Goal: Information Seeking & Learning: Learn about a topic

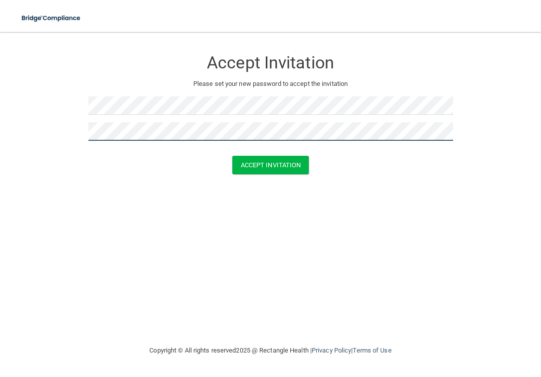
click at [270, 164] on button "Accept Invitation" at bounding box center [270, 165] width 77 height 18
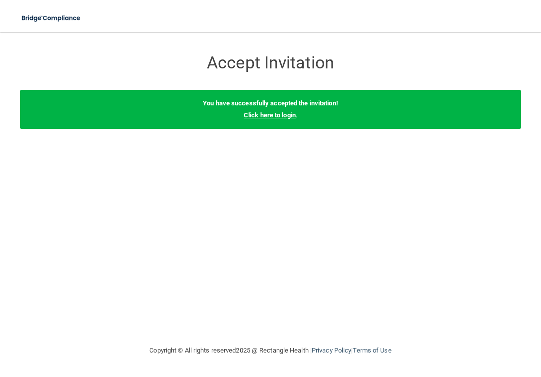
click at [285, 115] on link "Click here to login" at bounding box center [270, 114] width 52 height 7
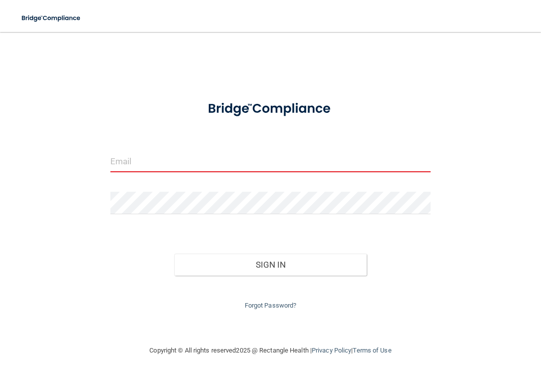
click at [190, 167] on input "email" at bounding box center [270, 161] width 321 height 22
click at [249, 169] on input "email" at bounding box center [270, 161] width 321 height 22
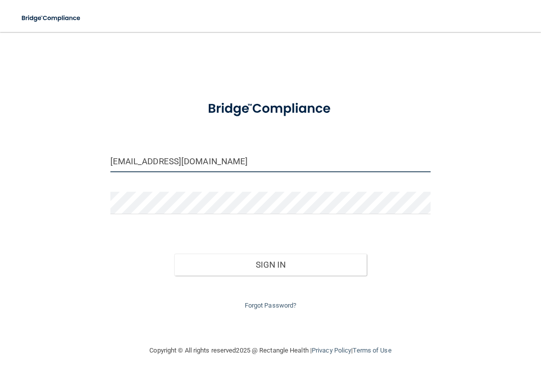
type input "Vancecatherine1@gmail.com"
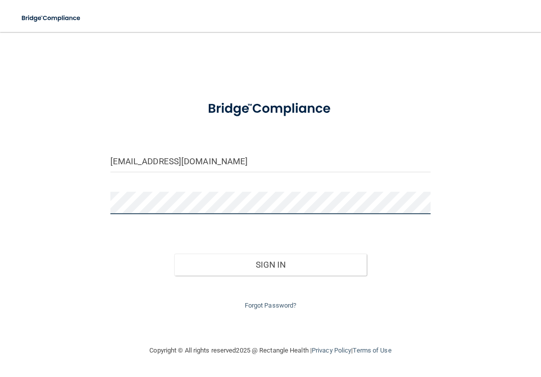
click at [270, 262] on button "Sign In" at bounding box center [270, 265] width 192 height 22
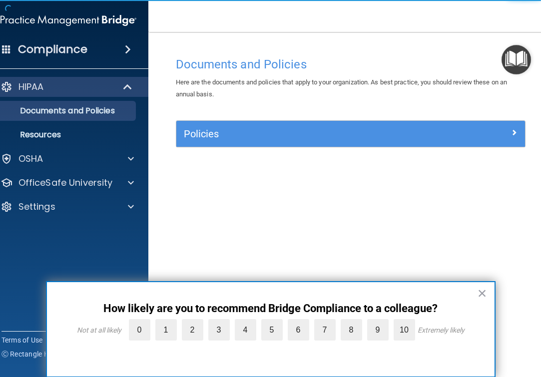
click at [311, 140] on div "Policies" at bounding box center [307, 134] width 262 height 16
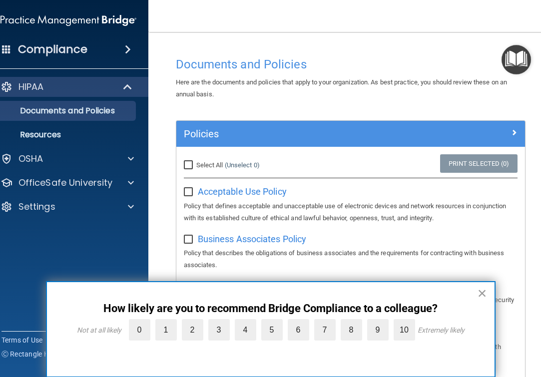
click at [479, 296] on button "×" at bounding box center [482, 293] width 9 height 16
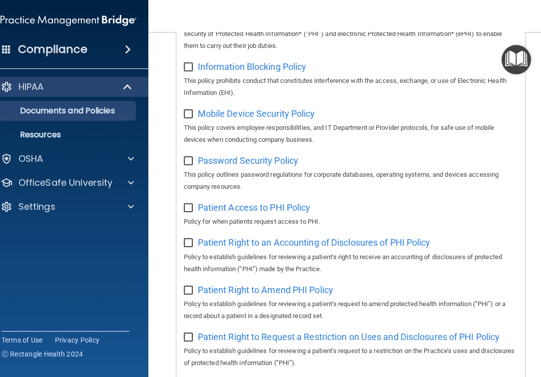
scroll to position [754, 0]
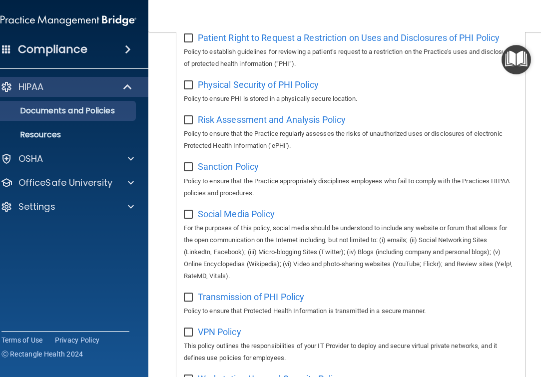
click at [118, 91] on div at bounding box center [128, 87] width 24 height 12
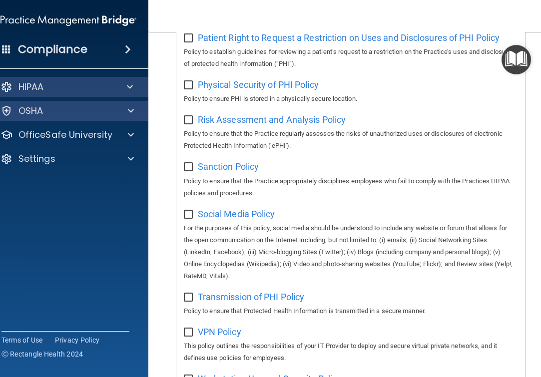
click at [128, 114] on span at bounding box center [131, 111] width 6 height 12
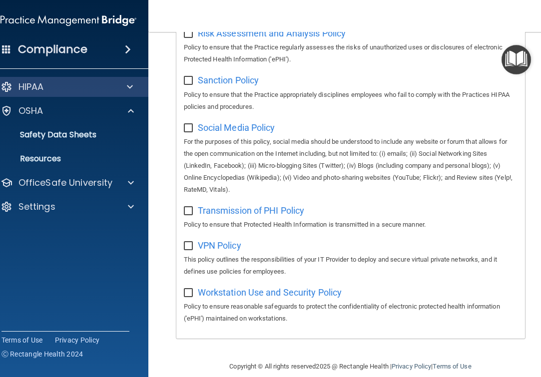
scroll to position [830, 0]
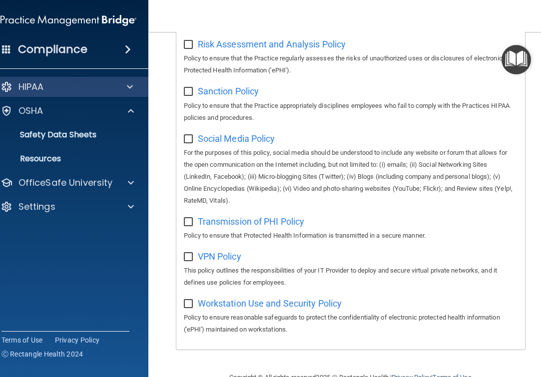
click at [116, 44] on div "Compliance" at bounding box center [69, 49] width 160 height 22
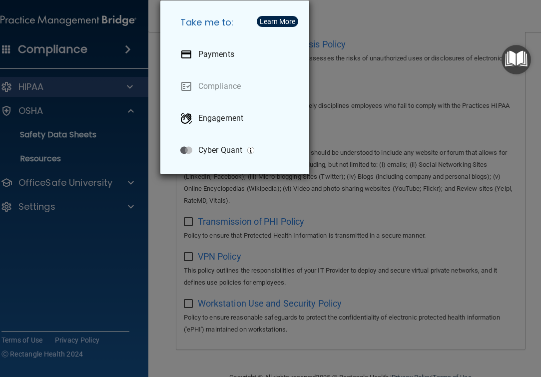
click at [76, 68] on div "Take me to: Payments Compliance Engagement Cyber Quant" at bounding box center [270, 188] width 541 height 377
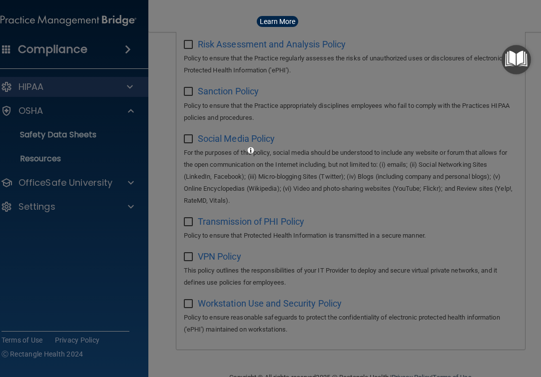
click at [103, 78] on div at bounding box center [270, 188] width 541 height 377
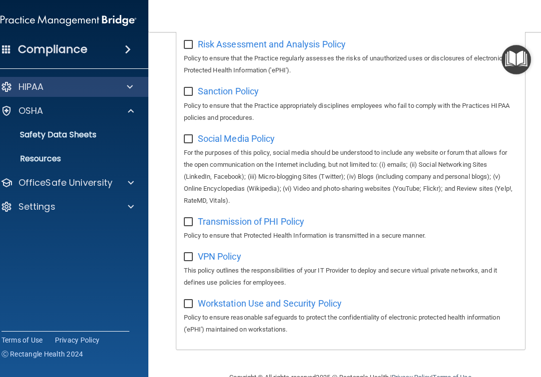
click at [129, 88] on div at bounding box center [128, 87] width 24 height 12
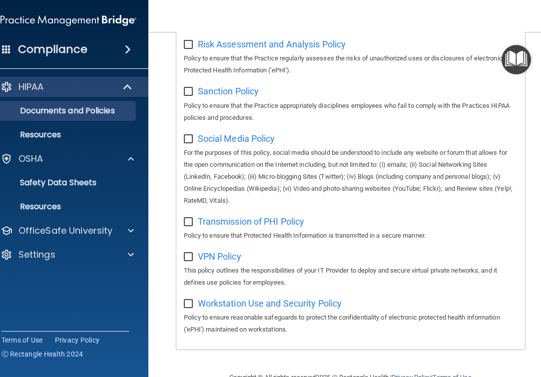
click at [79, 89] on div "HIPAA" at bounding box center [54, 87] width 123 height 12
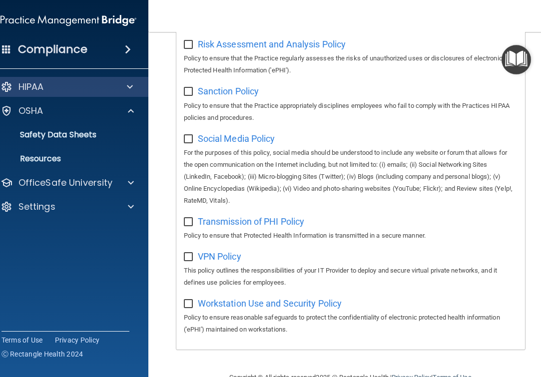
click at [130, 88] on div at bounding box center [128, 87] width 24 height 12
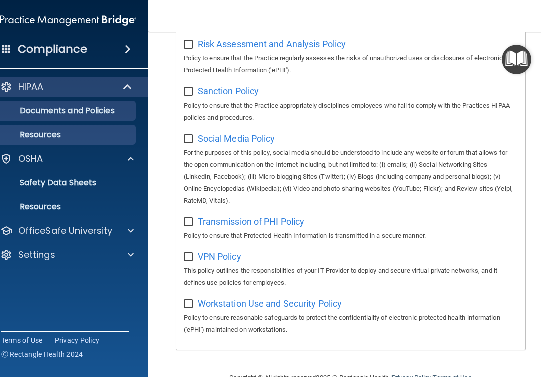
click at [52, 134] on p "Resources" at bounding box center [63, 135] width 136 height 10
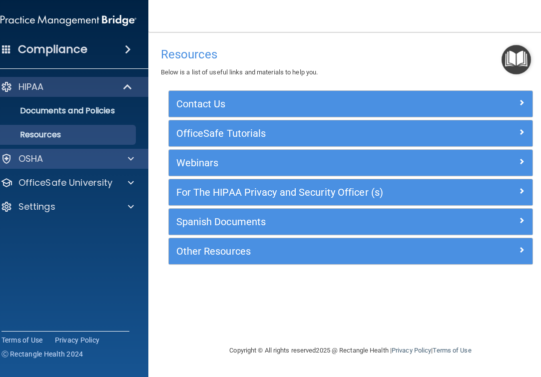
click at [60, 160] on div "OSHA" at bounding box center [55, 159] width 124 height 12
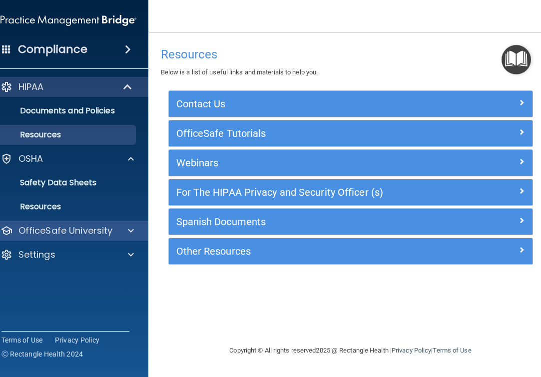
click at [70, 235] on p "OfficeSafe University" at bounding box center [65, 231] width 94 height 12
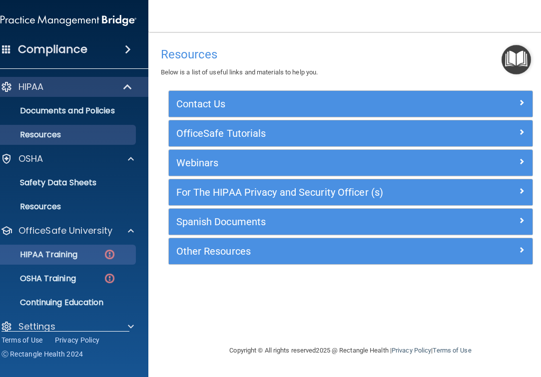
click at [78, 264] on link "HIPAA Training" at bounding box center [57, 255] width 157 height 20
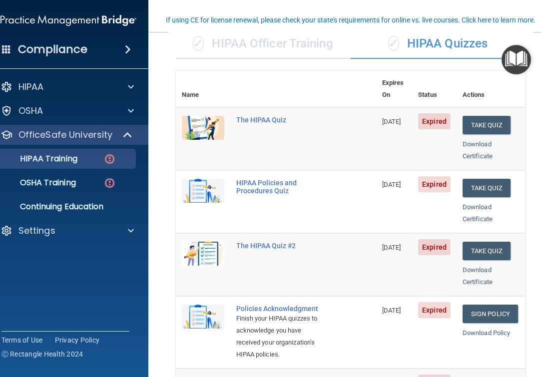
scroll to position [83, 0]
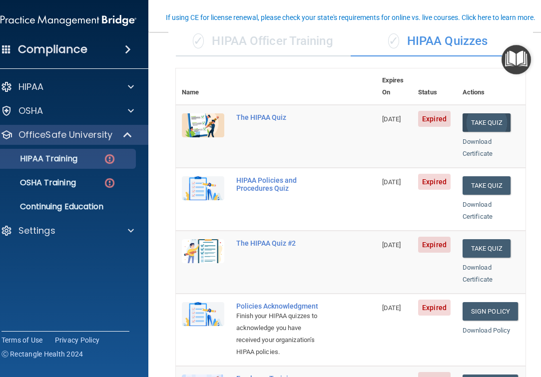
click at [475, 113] on button "Take Quiz" at bounding box center [487, 122] width 48 height 18
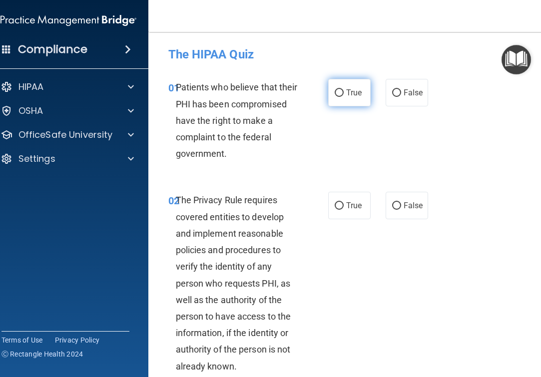
click at [339, 93] on input "True" at bounding box center [339, 92] width 9 height 7
radio input "true"
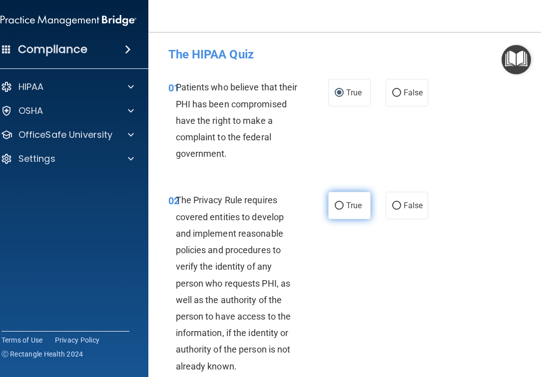
click at [338, 200] on label "True" at bounding box center [349, 205] width 42 height 27
click at [338, 202] on input "True" at bounding box center [339, 205] width 9 height 7
radio input "true"
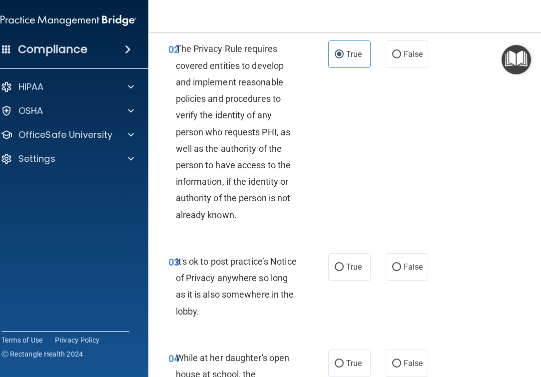
scroll to position [158, 0]
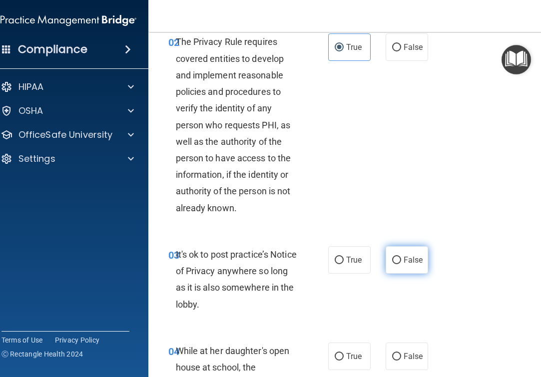
click at [411, 247] on label "False" at bounding box center [407, 259] width 42 height 27
click at [401, 257] on input "False" at bounding box center [396, 260] width 9 height 7
radio input "true"
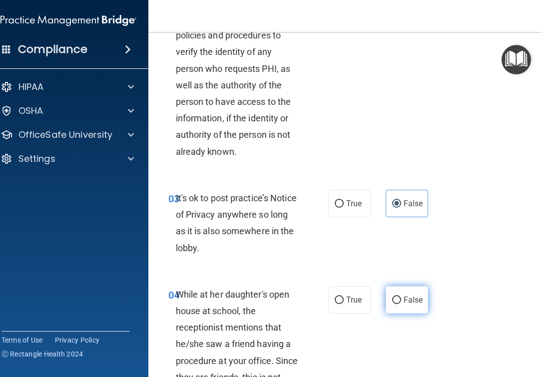
click at [406, 300] on span "False" at bounding box center [413, 299] width 19 height 9
click at [401, 300] on input "False" at bounding box center [396, 300] width 9 height 7
radio input "true"
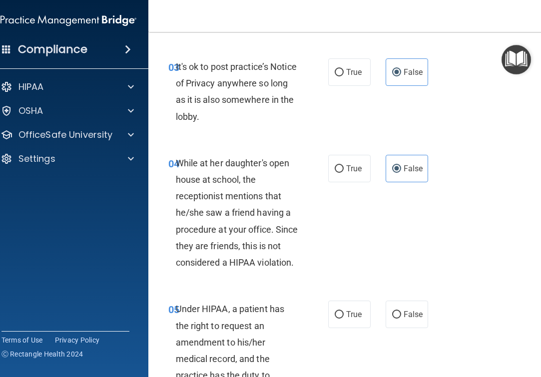
scroll to position [348, 0]
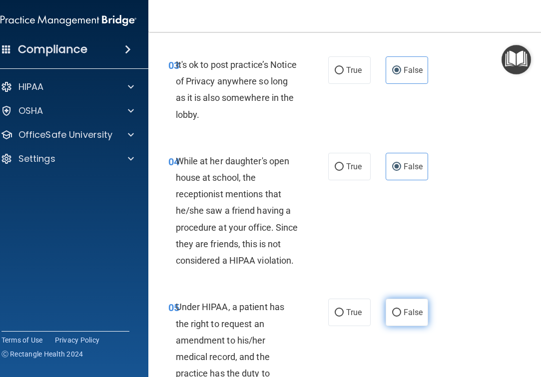
click at [404, 308] on span "False" at bounding box center [413, 312] width 19 height 9
click at [400, 309] on input "False" at bounding box center [396, 312] width 9 height 7
radio input "true"
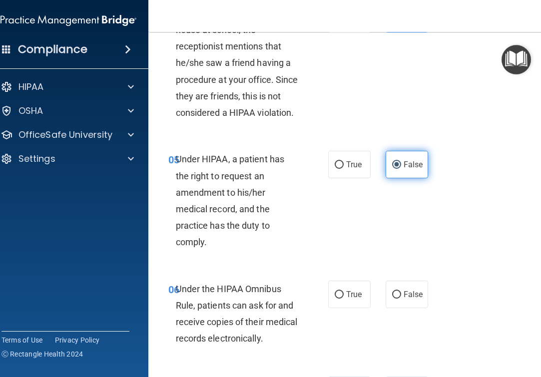
scroll to position [496, 0]
click at [348, 291] on span "True" at bounding box center [353, 294] width 15 height 9
click at [344, 291] on input "True" at bounding box center [339, 294] width 9 height 7
radio input "true"
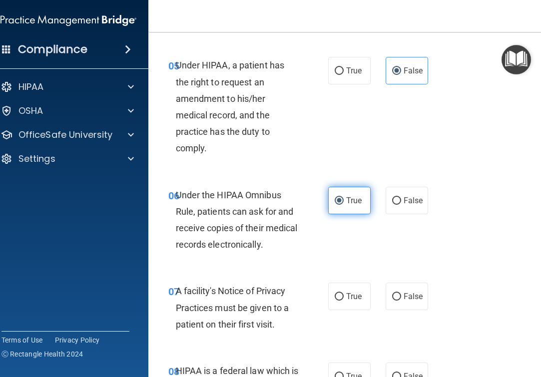
scroll to position [614, 0]
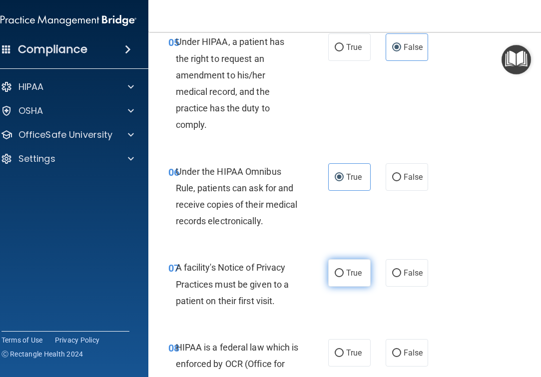
click at [346, 268] on span "True" at bounding box center [353, 272] width 15 height 9
click at [344, 270] on input "True" at bounding box center [339, 273] width 9 height 7
radio input "true"
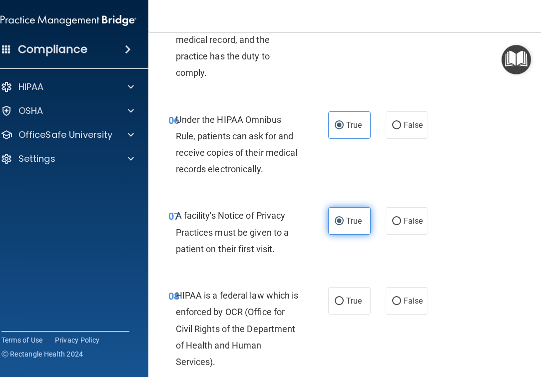
scroll to position [675, 0]
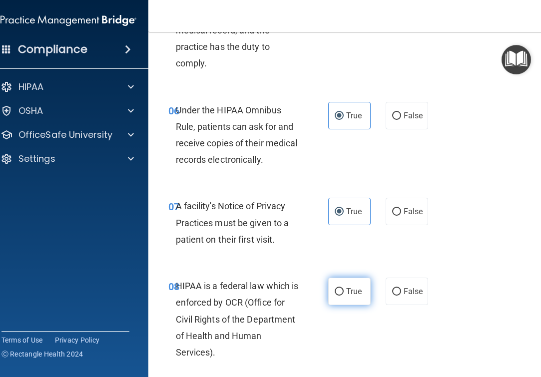
click at [342, 287] on label "True" at bounding box center [349, 291] width 42 height 27
click at [342, 288] on input "True" at bounding box center [339, 291] width 9 height 7
radio input "true"
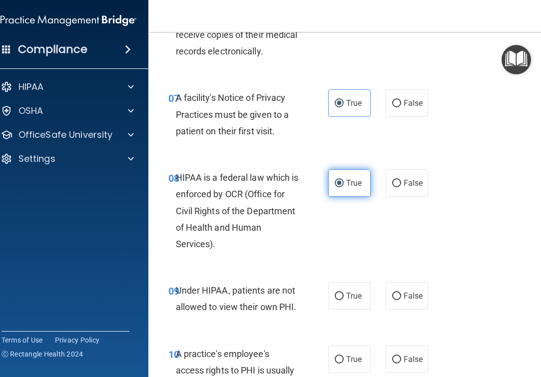
scroll to position [790, 0]
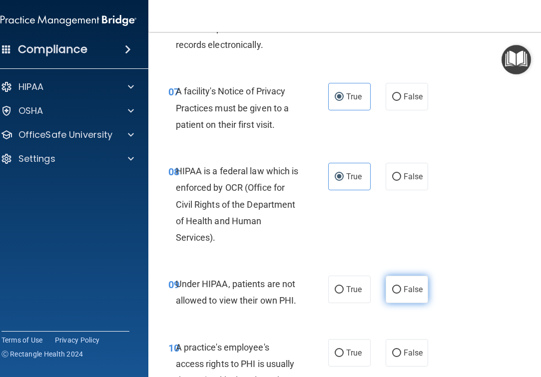
click at [404, 285] on span "False" at bounding box center [413, 289] width 19 height 9
click at [401, 286] on input "False" at bounding box center [396, 289] width 9 height 7
radio input "true"
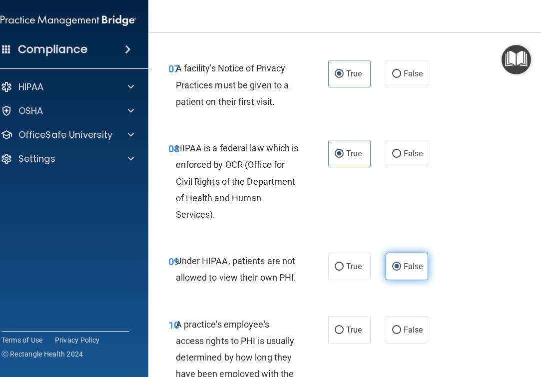
scroll to position [849, 0]
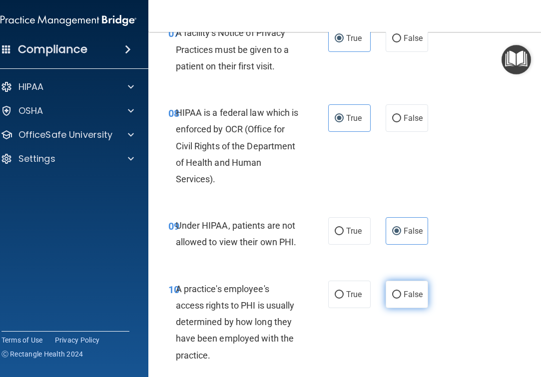
click at [394, 296] on label "False" at bounding box center [407, 294] width 42 height 27
click at [394, 296] on input "False" at bounding box center [396, 294] width 9 height 7
radio input "true"
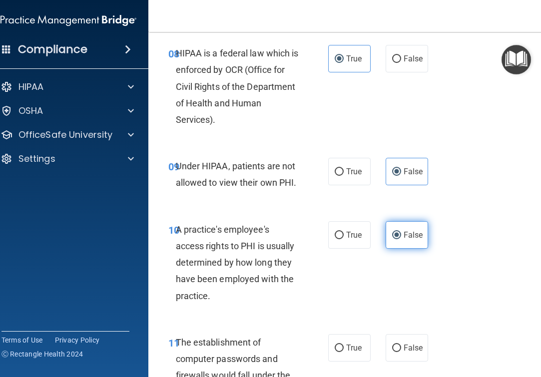
scroll to position [957, 0]
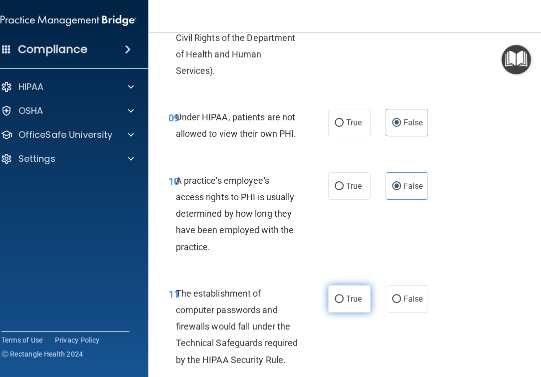
click at [347, 294] on span "True" at bounding box center [353, 298] width 15 height 9
click at [344, 296] on input "True" at bounding box center [339, 299] width 9 height 7
radio input "true"
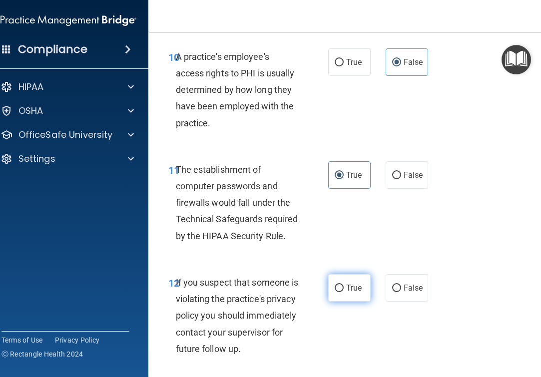
click at [347, 290] on label "True" at bounding box center [349, 287] width 42 height 27
click at [344, 290] on input "True" at bounding box center [339, 288] width 9 height 7
radio input "true"
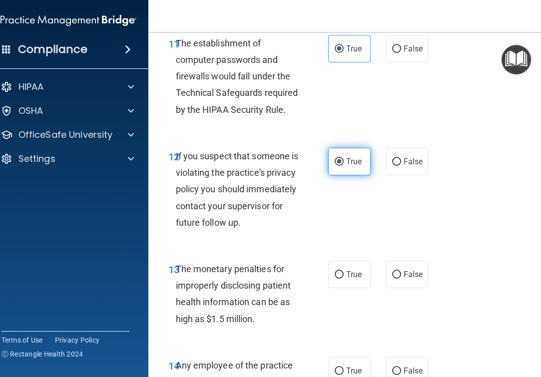
scroll to position [1221, 0]
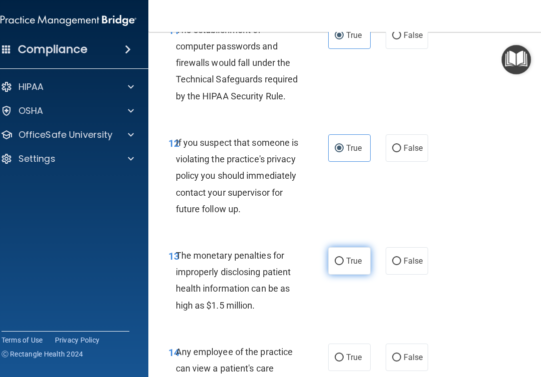
click at [339, 265] on input "True" at bounding box center [339, 261] width 9 height 7
radio input "true"
click at [398, 354] on label "False" at bounding box center [407, 357] width 42 height 27
click at [398, 354] on input "False" at bounding box center [396, 357] width 9 height 7
radio input "true"
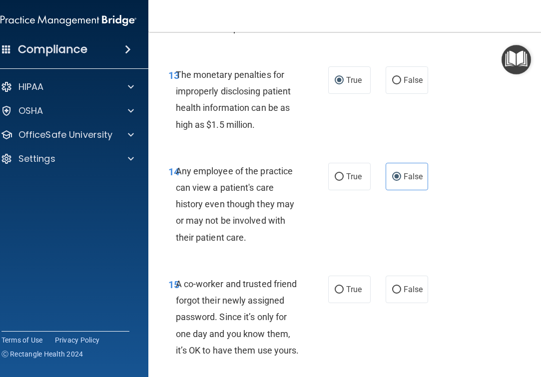
scroll to position [1411, 0]
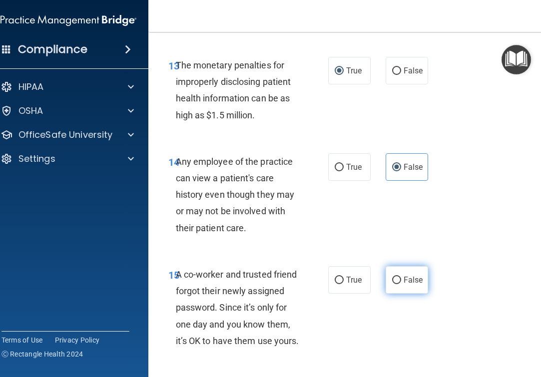
click at [393, 284] on input "False" at bounding box center [396, 280] width 9 height 7
radio input "true"
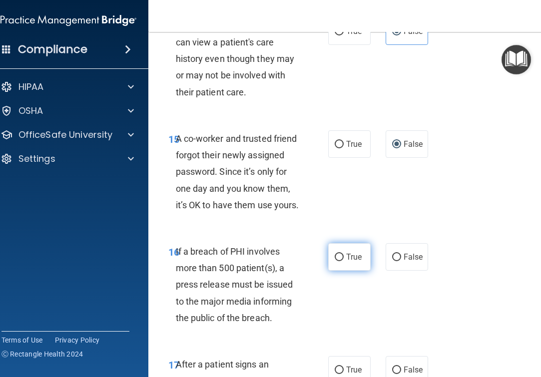
click at [352, 262] on span "True" at bounding box center [353, 256] width 15 height 9
click at [344, 261] on input "True" at bounding box center [339, 257] width 9 height 7
radio input "true"
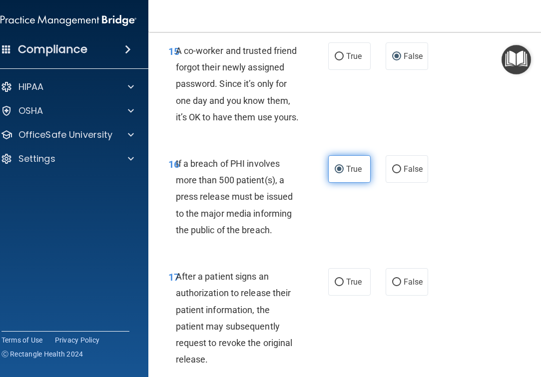
scroll to position [1650, 0]
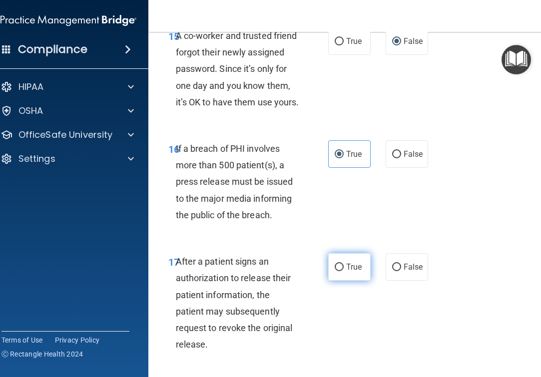
click at [352, 281] on label "True" at bounding box center [349, 266] width 42 height 27
click at [344, 271] on input "True" at bounding box center [339, 267] width 9 height 7
radio input "true"
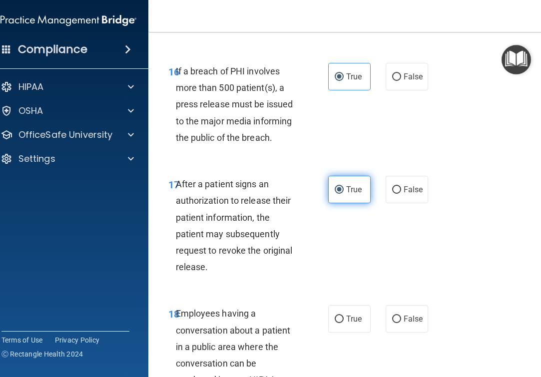
scroll to position [1729, 0]
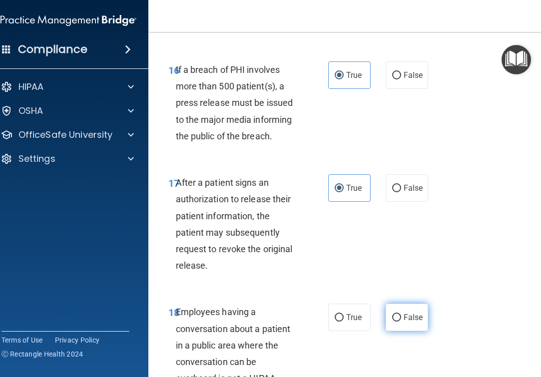
click at [396, 322] on input "False" at bounding box center [396, 317] width 9 height 7
radio input "true"
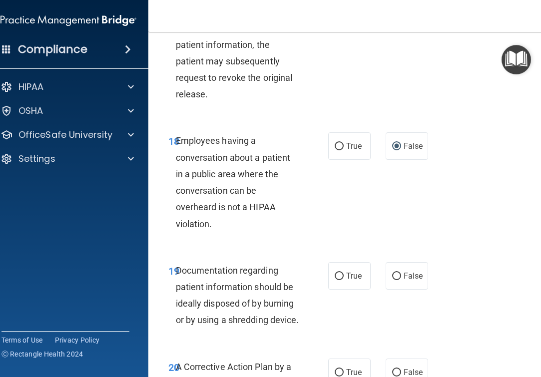
scroll to position [1901, 0]
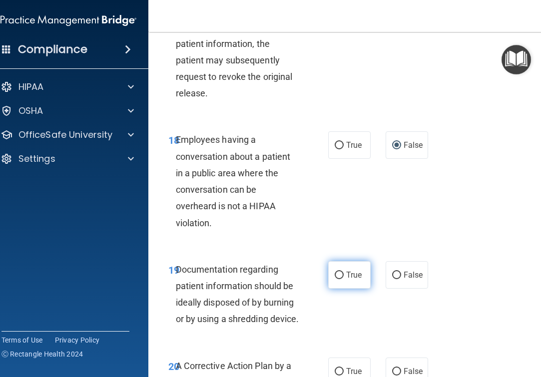
click at [353, 289] on label "True" at bounding box center [349, 274] width 42 height 27
click at [344, 279] on input "True" at bounding box center [339, 275] width 9 height 7
radio input "true"
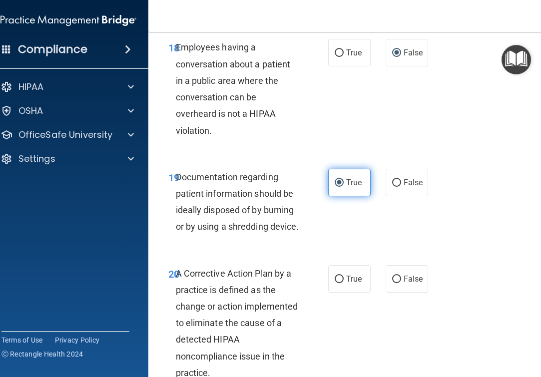
scroll to position [1996, 0]
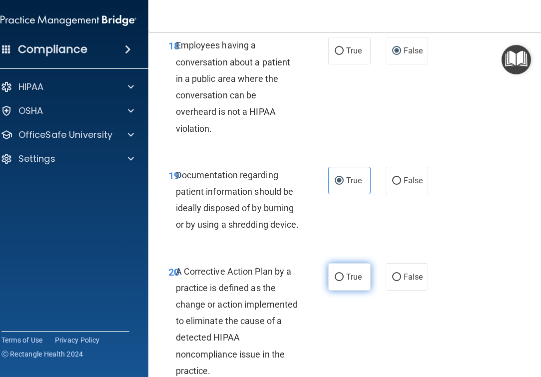
click at [353, 291] on label "True" at bounding box center [349, 276] width 42 height 27
click at [344, 281] on input "True" at bounding box center [339, 277] width 9 height 7
radio input "true"
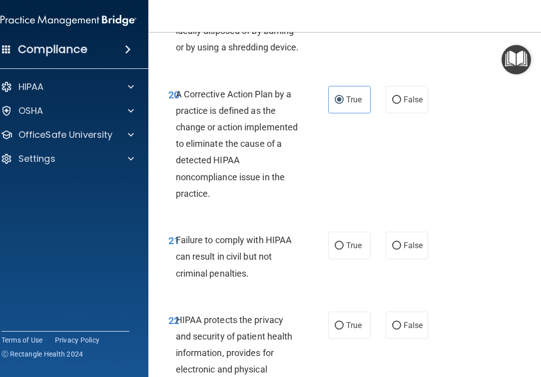
scroll to position [2178, 0]
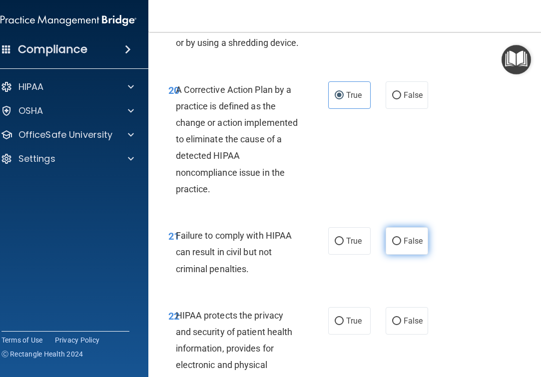
click at [395, 255] on label "False" at bounding box center [407, 240] width 42 height 27
click at [395, 245] on input "False" at bounding box center [396, 241] width 9 height 7
radio input "true"
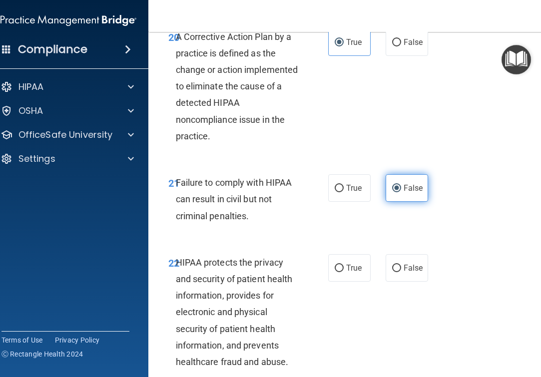
scroll to position [2247, 0]
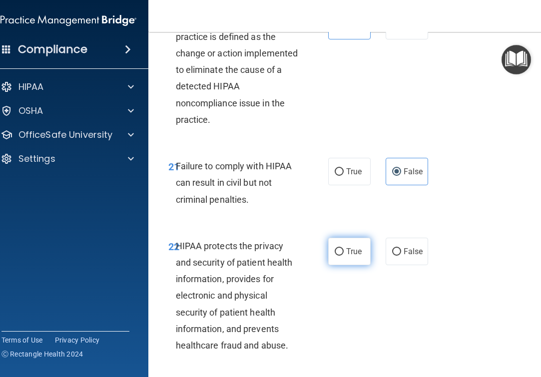
click at [356, 265] on label "True" at bounding box center [349, 251] width 42 height 27
click at [344, 256] on input "True" at bounding box center [339, 251] width 9 height 7
radio input "true"
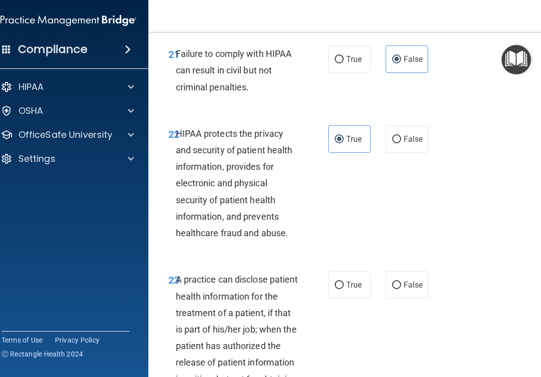
scroll to position [2381, 0]
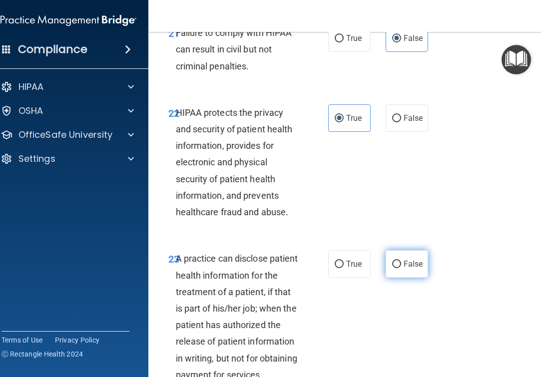
click at [392, 278] on label "False" at bounding box center [407, 263] width 42 height 27
click at [392, 268] on input "False" at bounding box center [396, 264] width 9 height 7
radio input "true"
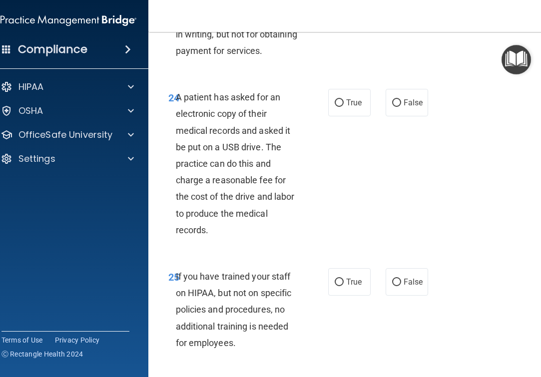
scroll to position [2706, 0]
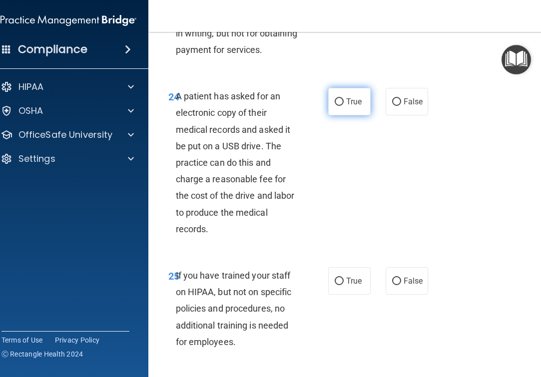
click at [351, 106] on span "True" at bounding box center [353, 101] width 15 height 9
click at [344, 106] on input "True" at bounding box center [339, 101] width 9 height 7
radio input "true"
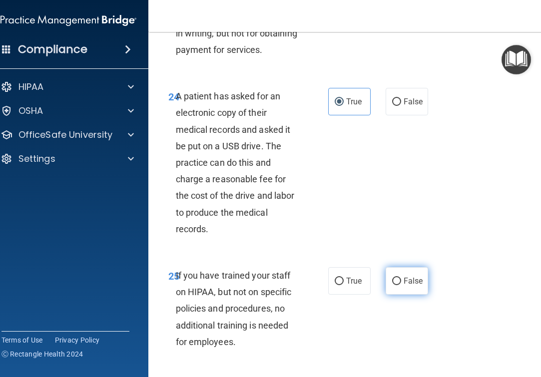
click at [395, 285] on input "False" at bounding box center [396, 281] width 9 height 7
radio input "true"
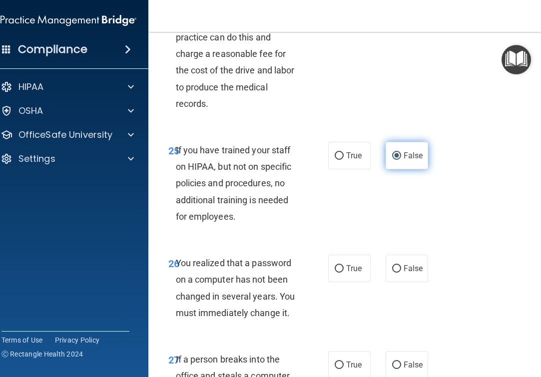
scroll to position [2833, 0]
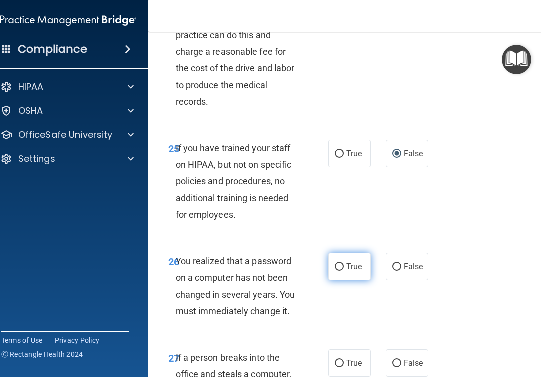
click at [352, 271] on span "True" at bounding box center [353, 266] width 15 height 9
click at [344, 271] on input "True" at bounding box center [339, 266] width 9 height 7
radio input "true"
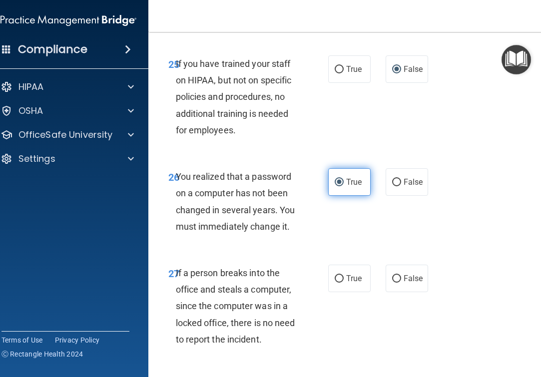
scroll to position [2921, 0]
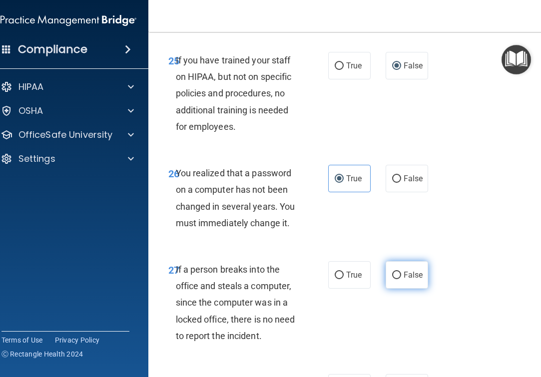
click at [393, 279] on input "False" at bounding box center [396, 275] width 9 height 7
radio input "true"
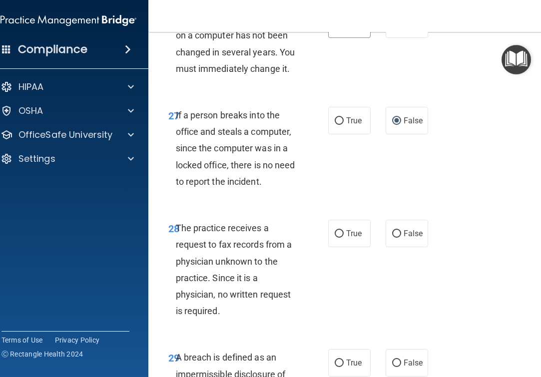
scroll to position [3077, 0]
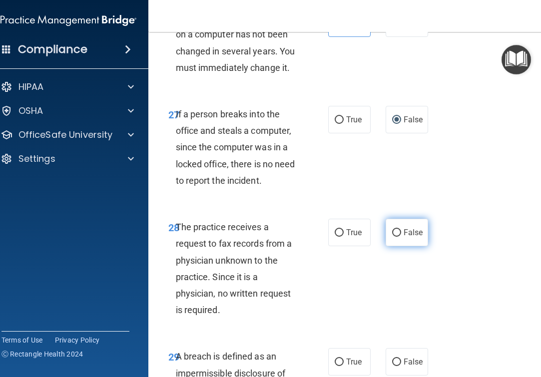
click at [394, 237] on input "False" at bounding box center [396, 232] width 9 height 7
radio input "true"
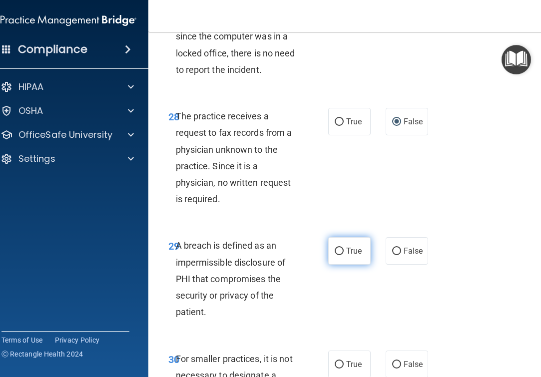
click at [347, 256] on span "True" at bounding box center [353, 250] width 15 height 9
click at [344, 255] on input "True" at bounding box center [339, 251] width 9 height 7
radio input "true"
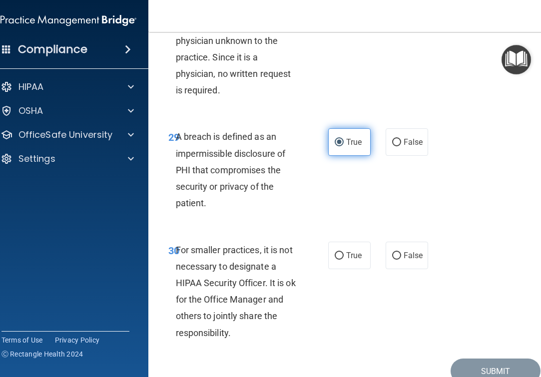
scroll to position [3328, 0]
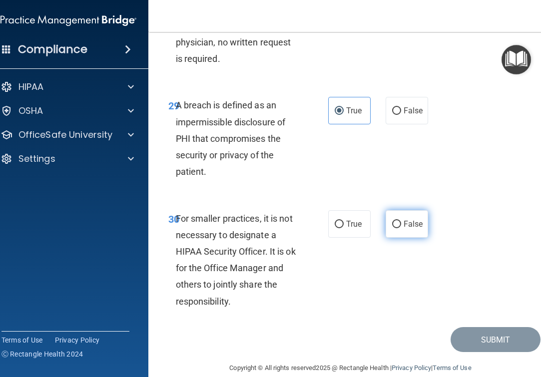
click at [415, 238] on label "False" at bounding box center [407, 223] width 42 height 27
click at [401, 228] on input "False" at bounding box center [396, 224] width 9 height 7
radio input "true"
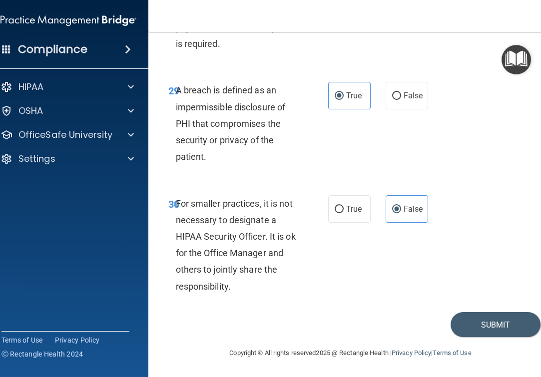
scroll to position [3391, 0]
click at [453, 329] on button "Submit" at bounding box center [496, 324] width 90 height 25
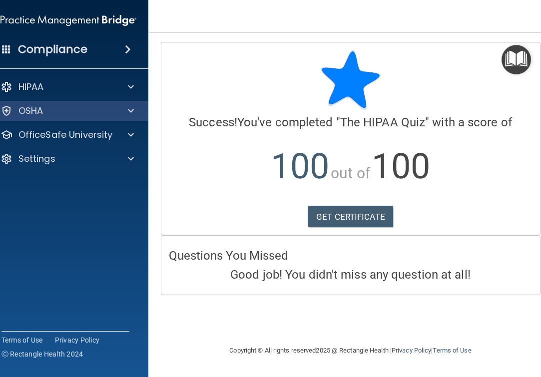
click at [128, 117] on div "OSHA" at bounding box center [69, 111] width 160 height 20
click at [131, 110] on span at bounding box center [131, 111] width 6 height 12
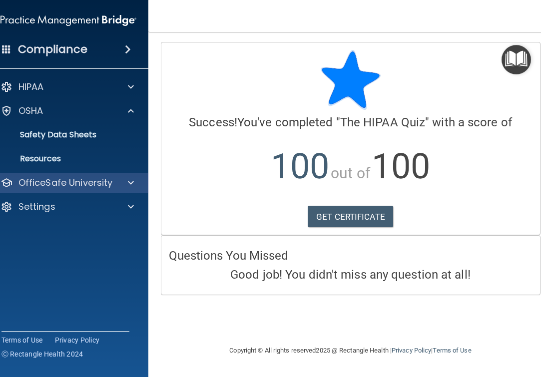
click at [132, 180] on span at bounding box center [131, 183] width 6 height 12
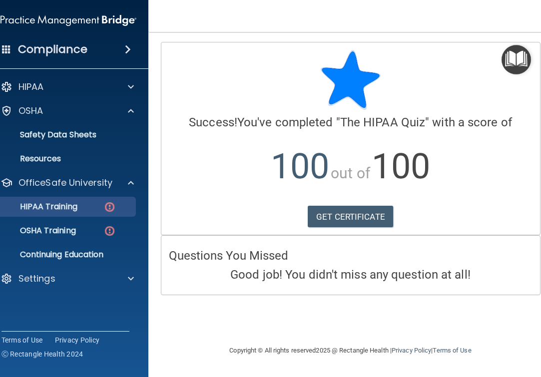
click at [107, 202] on img at bounding box center [109, 207] width 12 height 12
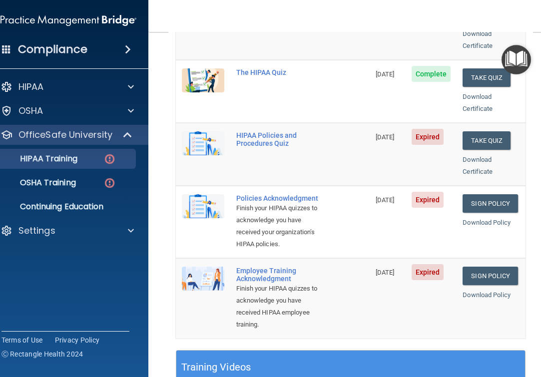
scroll to position [193, 0]
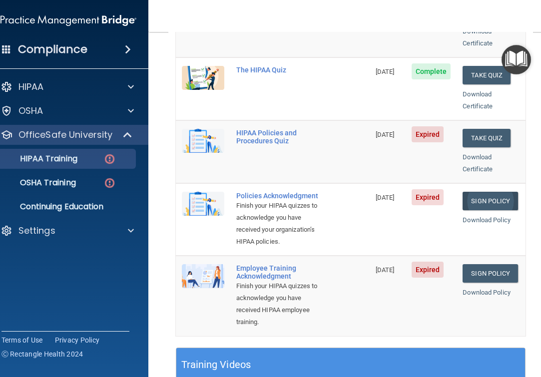
click at [485, 192] on link "Sign Policy" at bounding box center [490, 201] width 55 height 18
click at [479, 267] on link "Sign Policy" at bounding box center [490, 273] width 55 height 18
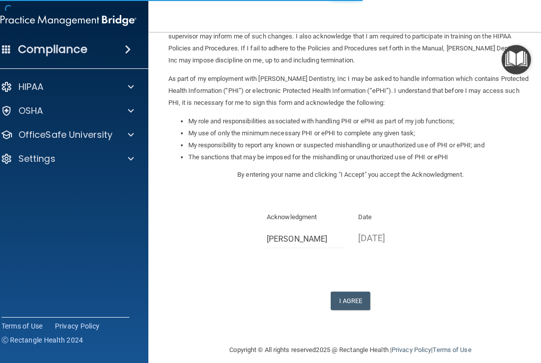
scroll to position [83, 0]
click at [355, 292] on button "I Agree" at bounding box center [351, 301] width 40 height 18
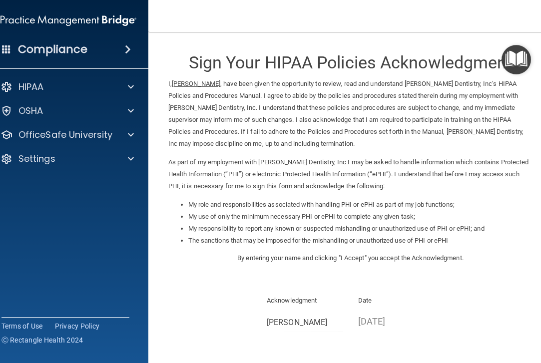
scroll to position [0, 0]
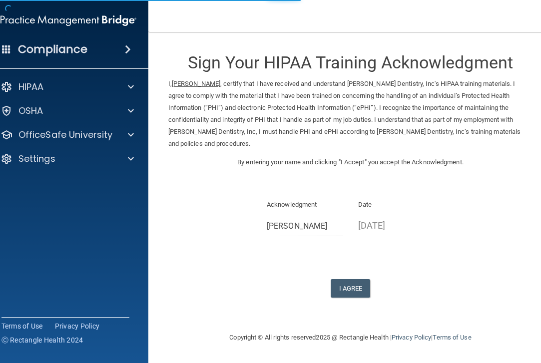
click at [353, 266] on div "Sign Your HIPAA Training Acknowledgment I, Grace Vance , certify that I have re…" at bounding box center [350, 170] width 365 height 256
click at [353, 279] on button "I Agree" at bounding box center [351, 288] width 40 height 18
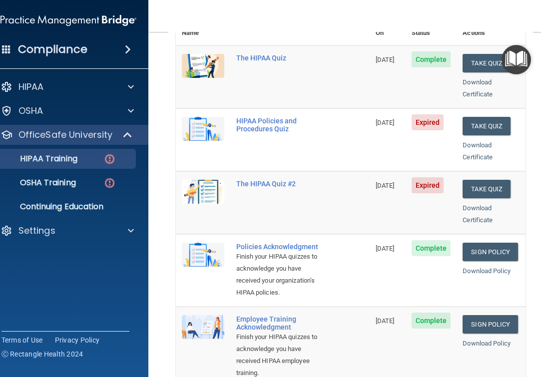
scroll to position [113, 0]
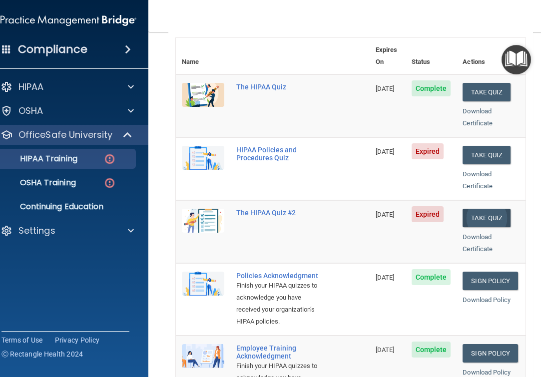
click at [475, 209] on button "Take Quiz" at bounding box center [487, 218] width 48 height 18
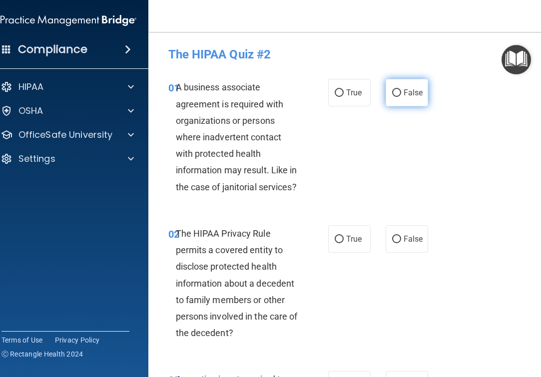
click at [395, 99] on label "False" at bounding box center [407, 92] width 42 height 27
click at [395, 97] on input "False" at bounding box center [396, 92] width 9 height 7
radio input "true"
click at [399, 245] on label "False" at bounding box center [407, 238] width 42 height 27
click at [399, 243] on input "False" at bounding box center [396, 239] width 9 height 7
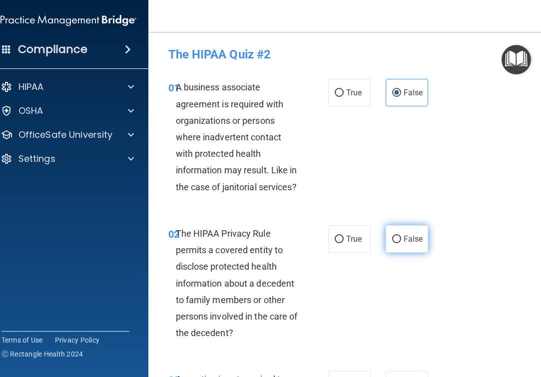
radio input "true"
click at [358, 241] on span "True" at bounding box center [353, 238] width 15 height 9
click at [344, 241] on input "True" at bounding box center [339, 239] width 9 height 7
radio input "true"
radio input "false"
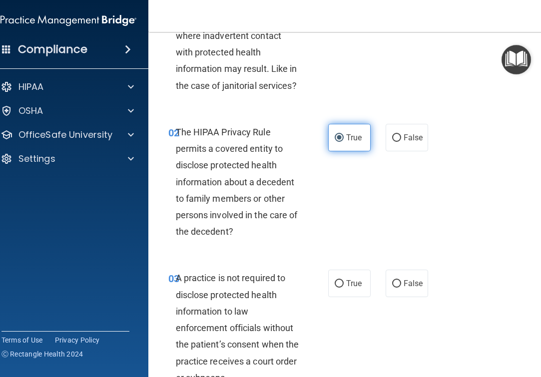
scroll to position [124, 0]
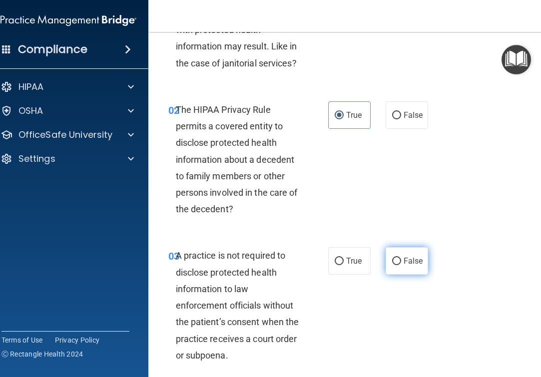
click at [389, 253] on label "False" at bounding box center [407, 260] width 42 height 27
click at [392, 258] on input "False" at bounding box center [396, 261] width 9 height 7
radio input "true"
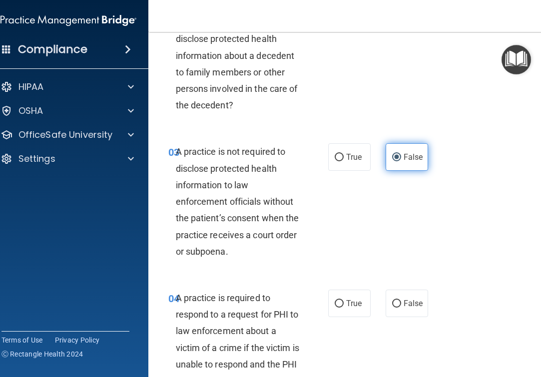
scroll to position [245, 0]
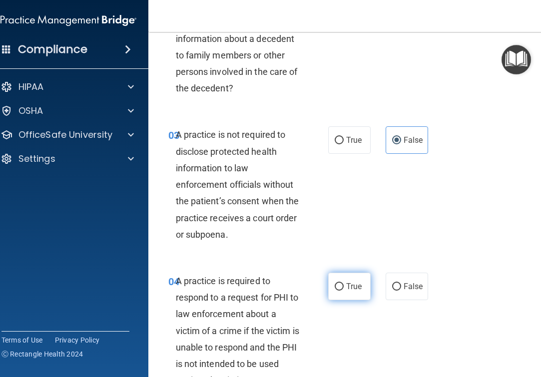
click at [357, 275] on label "True" at bounding box center [349, 286] width 42 height 27
click at [344, 283] on input "True" at bounding box center [339, 286] width 9 height 7
radio input "true"
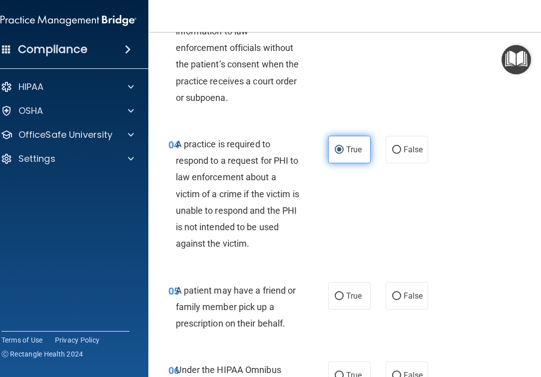
scroll to position [406, 0]
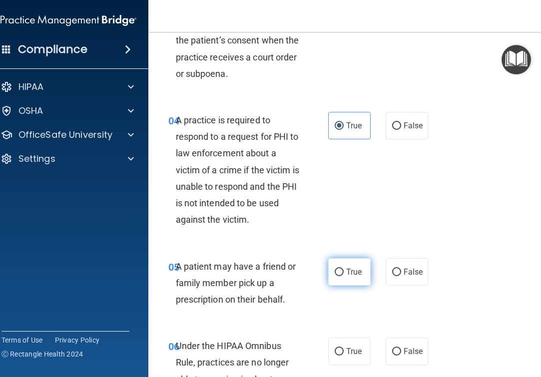
click at [357, 275] on label "True" at bounding box center [349, 271] width 42 height 27
click at [344, 275] on input "True" at bounding box center [339, 272] width 9 height 7
radio input "true"
click at [404, 350] on span "False" at bounding box center [413, 351] width 19 height 9
click at [401, 350] on input "False" at bounding box center [396, 351] width 9 height 7
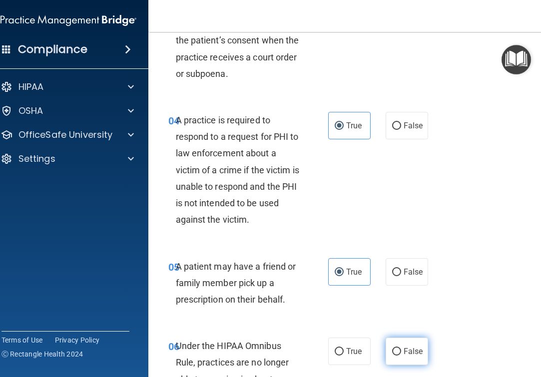
radio input "true"
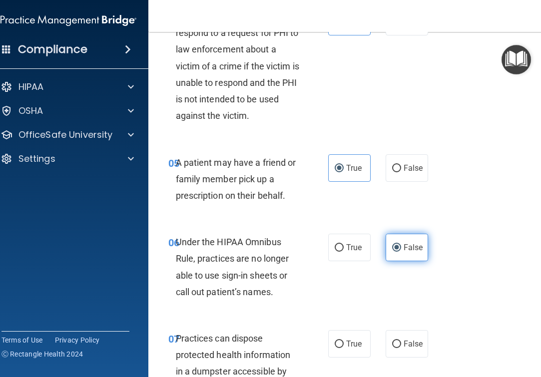
scroll to position [513, 0]
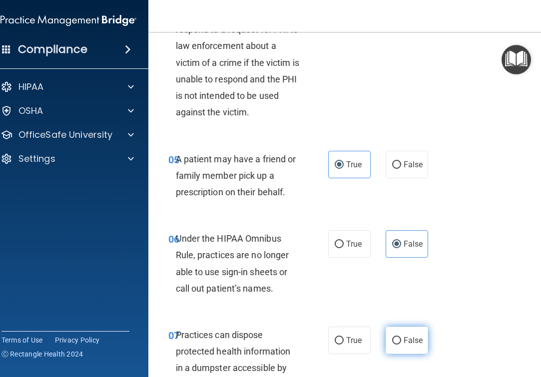
click at [398, 345] on label "False" at bounding box center [407, 340] width 42 height 27
click at [398, 345] on input "False" at bounding box center [396, 340] width 9 height 7
radio input "true"
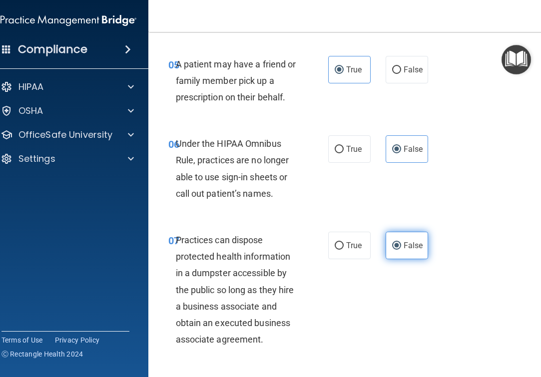
scroll to position [634, 0]
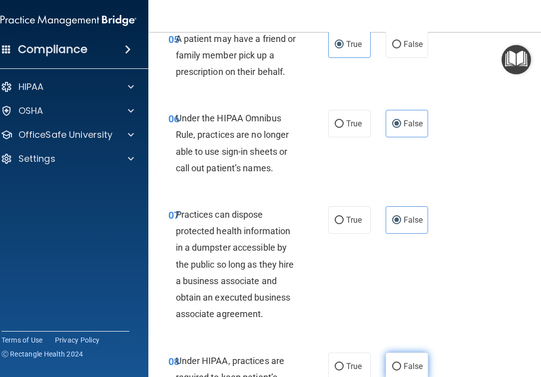
click at [397, 363] on input "False" at bounding box center [396, 366] width 9 height 7
radio input "true"
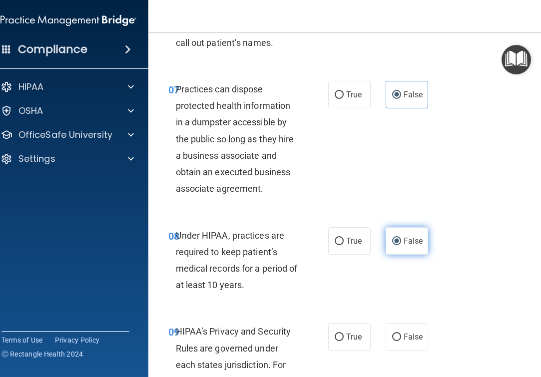
scroll to position [772, 0]
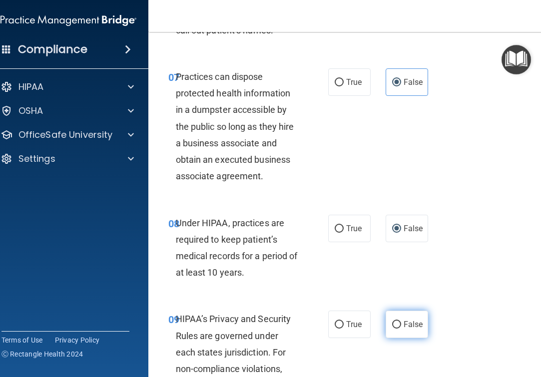
click at [394, 324] on label "False" at bounding box center [407, 324] width 42 height 27
click at [394, 324] on input "False" at bounding box center [396, 324] width 9 height 7
radio input "true"
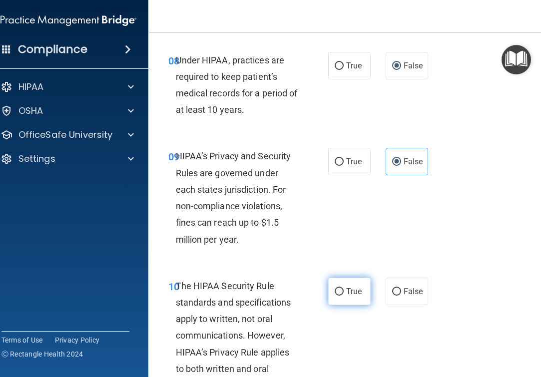
click at [334, 278] on label "True" at bounding box center [349, 291] width 42 height 27
click at [335, 288] on input "True" at bounding box center [339, 291] width 9 height 7
radio input "true"
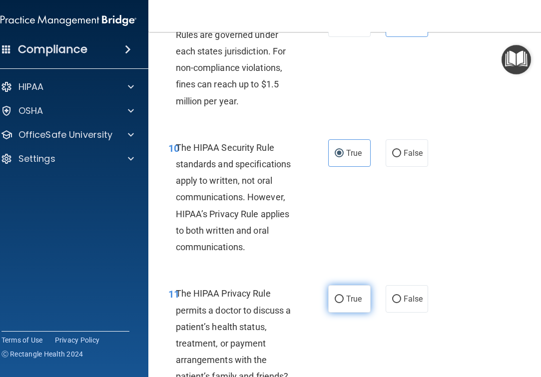
click at [337, 296] on input "True" at bounding box center [339, 299] width 9 height 7
radio input "true"
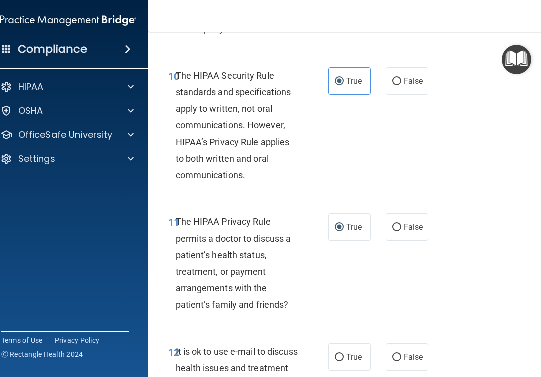
scroll to position [1181, 0]
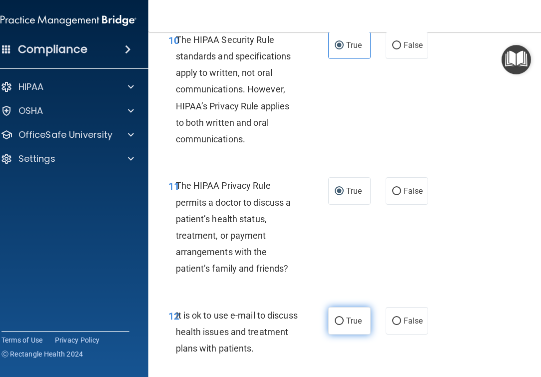
click at [335, 307] on label "True" at bounding box center [349, 320] width 42 height 27
click at [335, 318] on input "True" at bounding box center [339, 321] width 9 height 7
radio input "true"
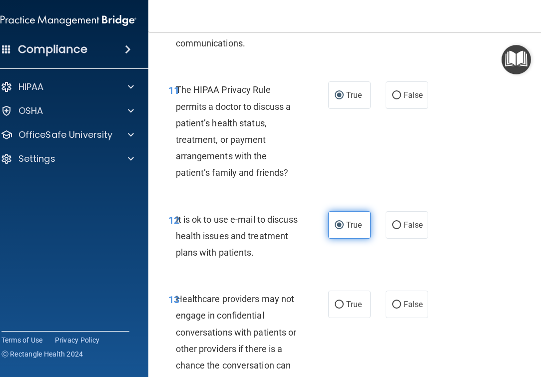
scroll to position [1301, 0]
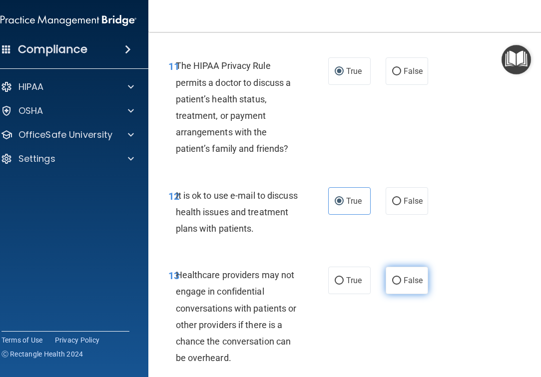
click at [392, 277] on input "False" at bounding box center [396, 280] width 9 height 7
radio input "true"
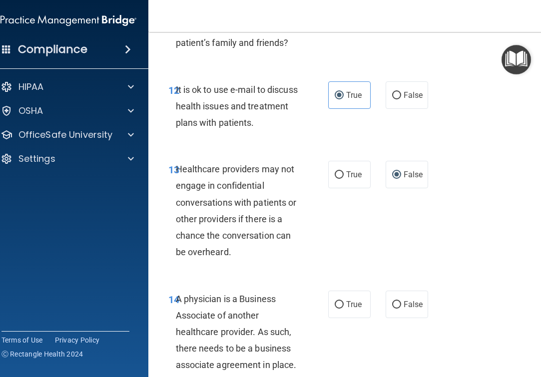
scroll to position [1408, 0]
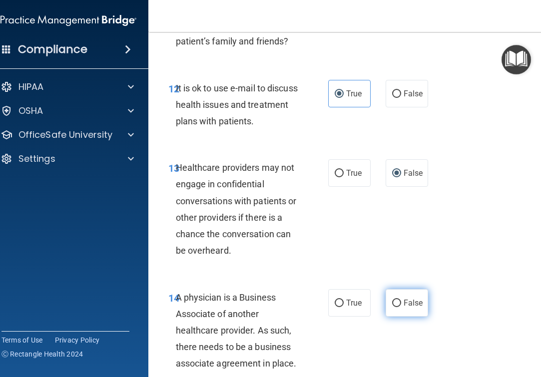
click at [394, 300] on input "False" at bounding box center [396, 303] width 9 height 7
radio input "true"
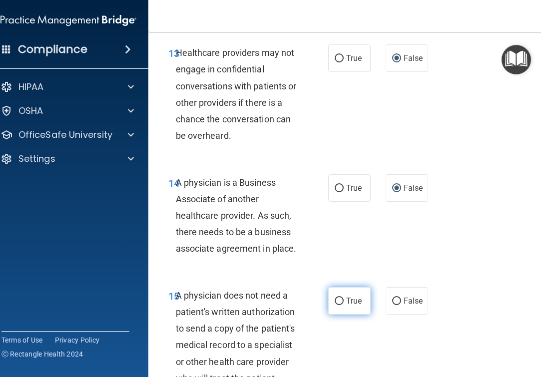
click at [361, 292] on label "True" at bounding box center [349, 300] width 42 height 27
click at [344, 298] on input "True" at bounding box center [339, 301] width 9 height 7
radio input "true"
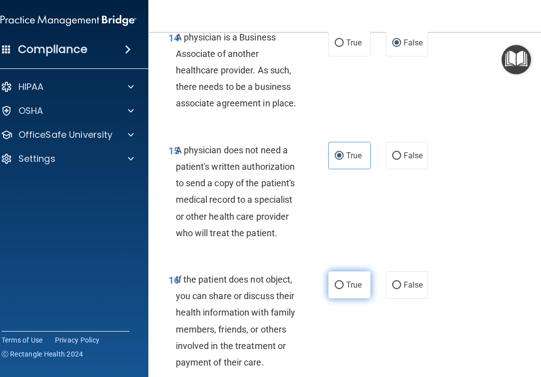
click at [350, 284] on label "True" at bounding box center [349, 284] width 42 height 27
click at [344, 284] on input "True" at bounding box center [339, 285] width 9 height 7
radio input "true"
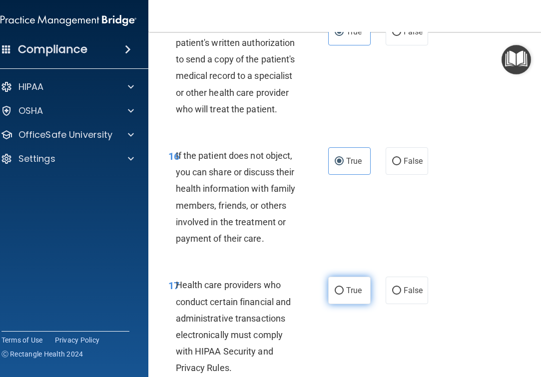
click at [350, 286] on span "True" at bounding box center [353, 290] width 15 height 9
click at [344, 287] on input "True" at bounding box center [339, 290] width 9 height 7
radio input "true"
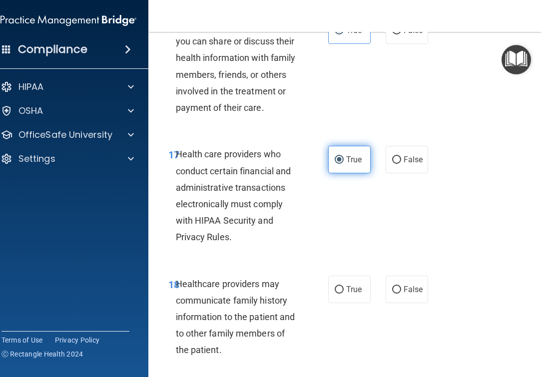
scroll to position [1935, 0]
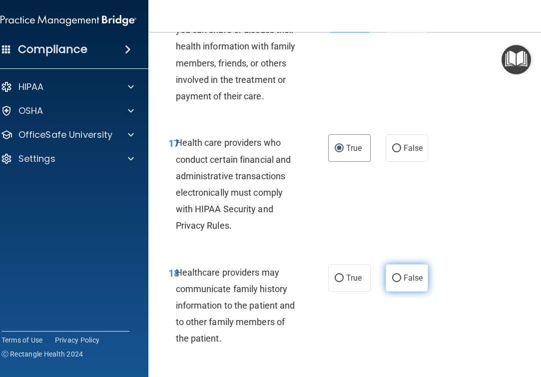
click at [395, 275] on input "False" at bounding box center [396, 278] width 9 height 7
radio input "true"
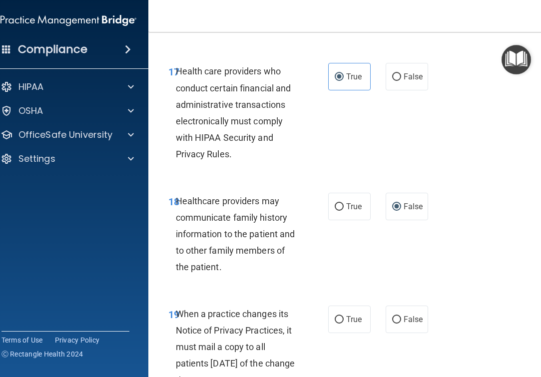
scroll to position [2007, 0]
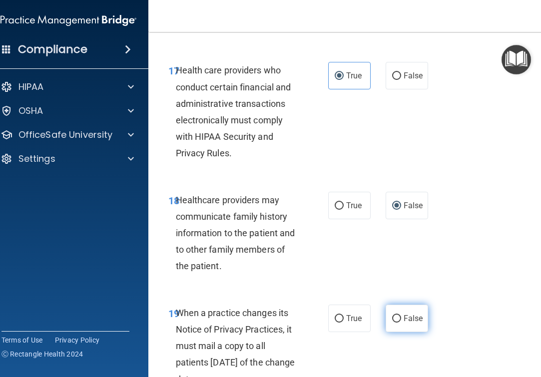
click at [398, 307] on label "False" at bounding box center [407, 318] width 42 height 27
click at [398, 315] on input "False" at bounding box center [396, 318] width 9 height 7
radio input "true"
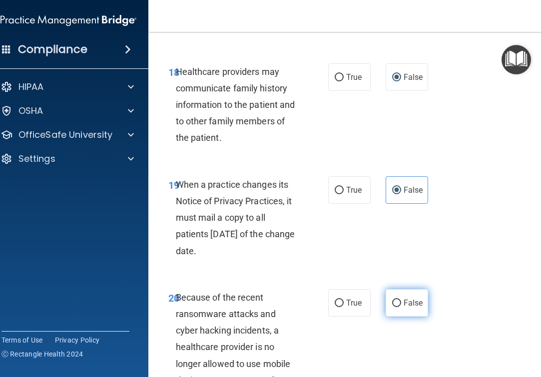
click at [398, 291] on label "False" at bounding box center [407, 302] width 42 height 27
click at [398, 300] on input "False" at bounding box center [396, 303] width 9 height 7
radio input "true"
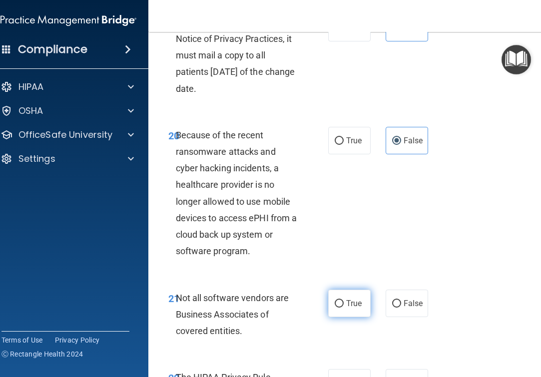
click at [354, 299] on span "True" at bounding box center [353, 303] width 15 height 9
click at [344, 300] on input "True" at bounding box center [339, 303] width 9 height 7
radio input "true"
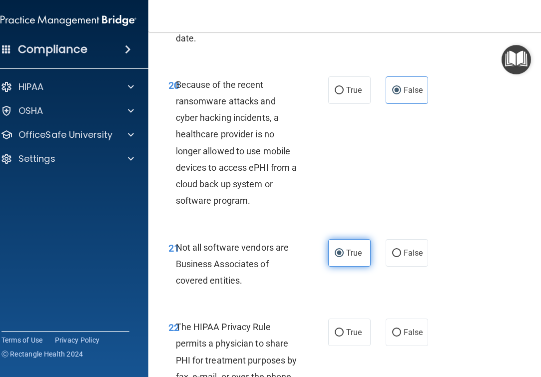
scroll to position [2384, 0]
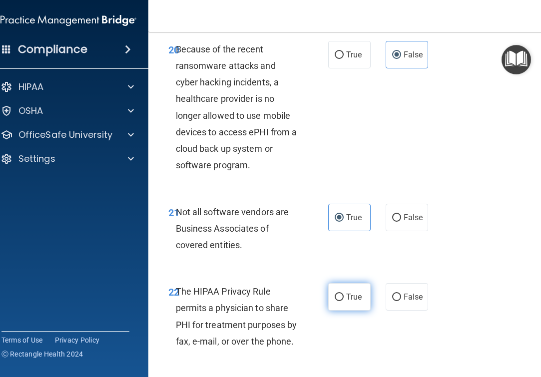
click at [353, 292] on span "True" at bounding box center [353, 296] width 15 height 9
click at [344, 294] on input "True" at bounding box center [339, 297] width 9 height 7
radio input "true"
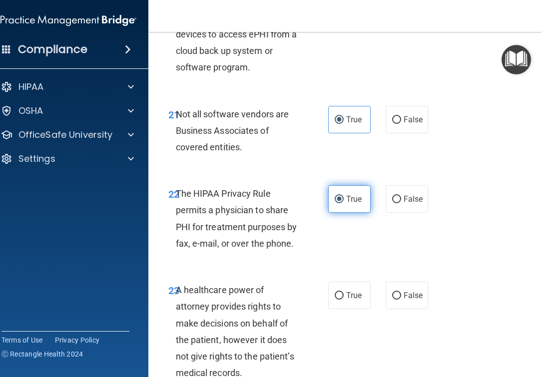
scroll to position [2483, 0]
click at [386, 285] on label "False" at bounding box center [407, 294] width 42 height 27
click at [392, 292] on input "False" at bounding box center [396, 295] width 9 height 7
radio input "true"
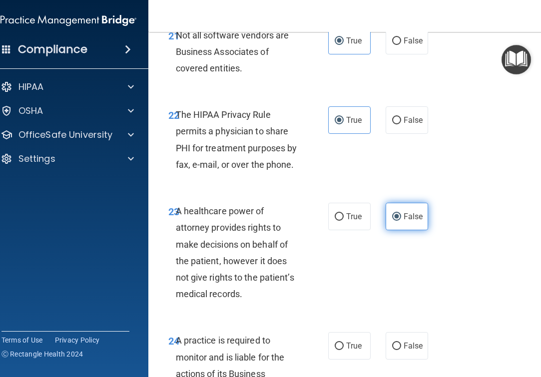
scroll to position [2583, 0]
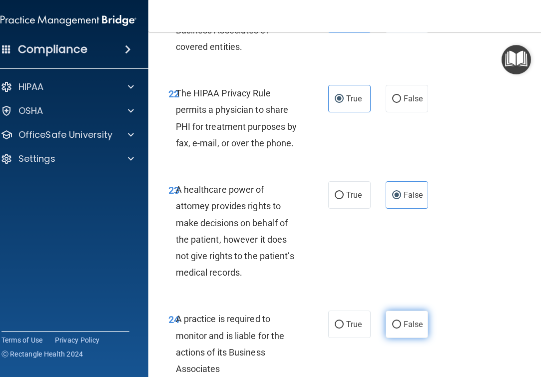
click at [395, 321] on input "False" at bounding box center [396, 324] width 9 height 7
radio input "true"
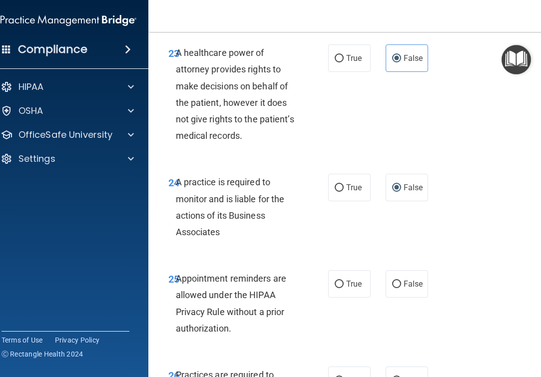
scroll to position [2720, 0]
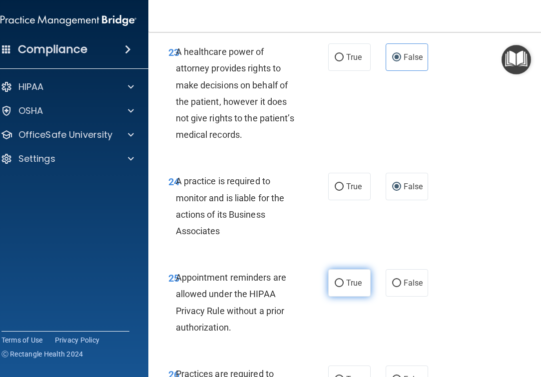
click at [342, 269] on label "True" at bounding box center [349, 282] width 42 height 27
click at [342, 280] on input "True" at bounding box center [339, 283] width 9 height 7
radio input "true"
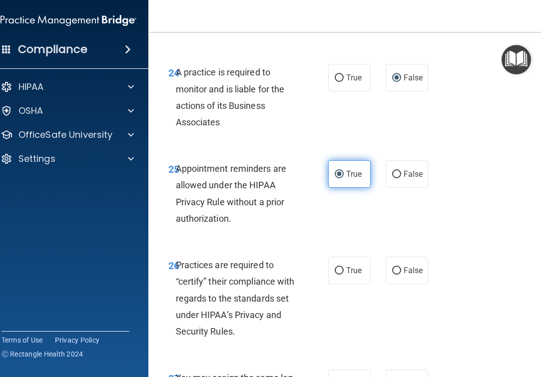
scroll to position [2838, 0]
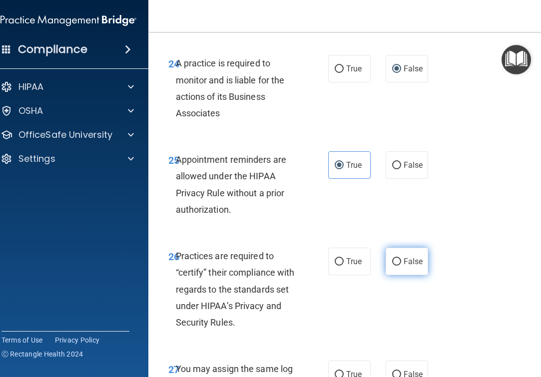
click at [392, 258] on input "False" at bounding box center [396, 261] width 9 height 7
radio input "true"
click at [409, 370] on span "False" at bounding box center [413, 374] width 19 height 9
click at [401, 371] on input "False" at bounding box center [396, 374] width 9 height 7
radio input "true"
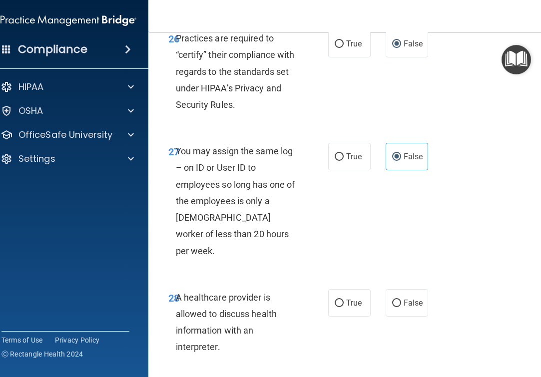
scroll to position [3062, 0]
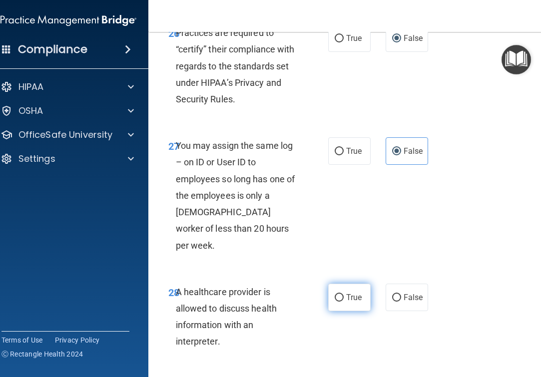
click at [349, 284] on label "True" at bounding box center [349, 297] width 42 height 27
click at [344, 294] on input "True" at bounding box center [339, 297] width 9 height 7
radio input "true"
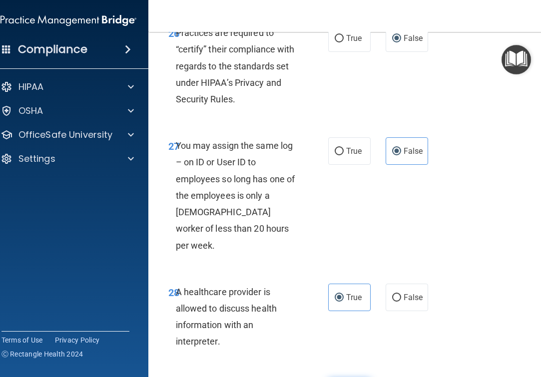
radio input "true"
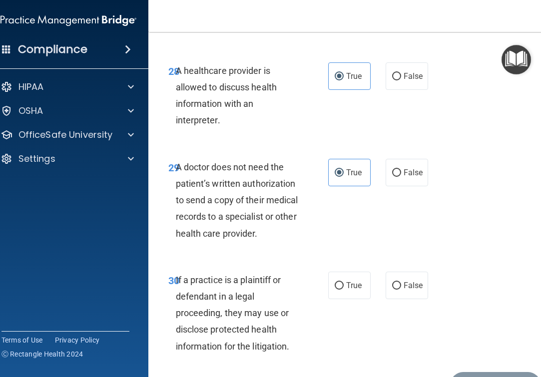
scroll to position [3284, 0]
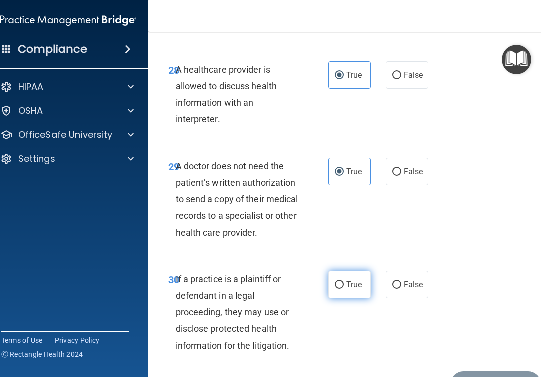
click at [352, 271] on label "True" at bounding box center [349, 284] width 42 height 27
click at [344, 281] on input "True" at bounding box center [339, 284] width 9 height 7
radio input "true"
click at [478, 371] on button "Submit" at bounding box center [496, 383] width 90 height 25
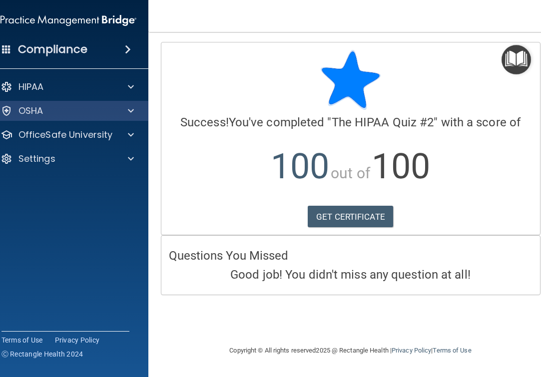
click at [129, 115] on span at bounding box center [131, 111] width 6 height 12
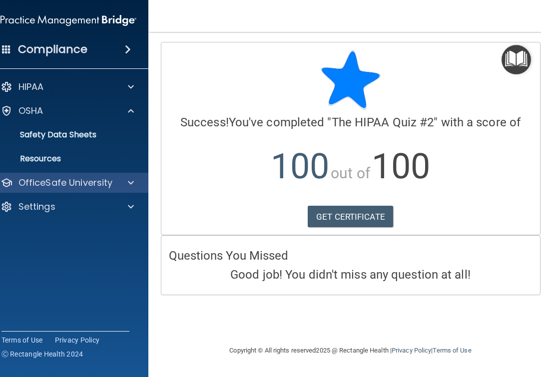
click at [119, 183] on div at bounding box center [128, 183] width 25 height 12
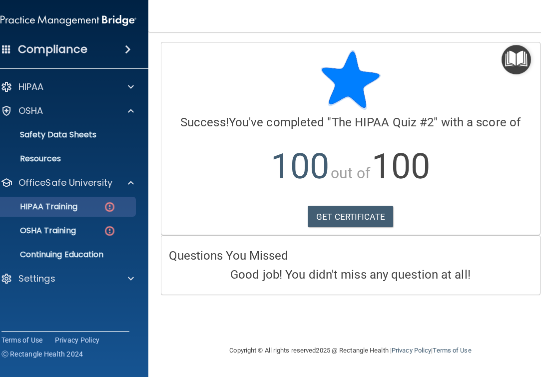
click at [108, 213] on img at bounding box center [109, 207] width 12 height 12
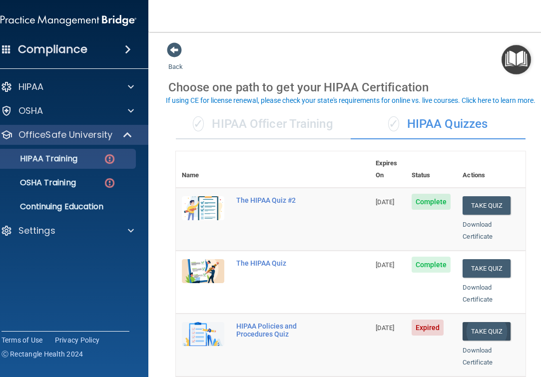
click at [473, 322] on button "Take Quiz" at bounding box center [487, 331] width 48 height 18
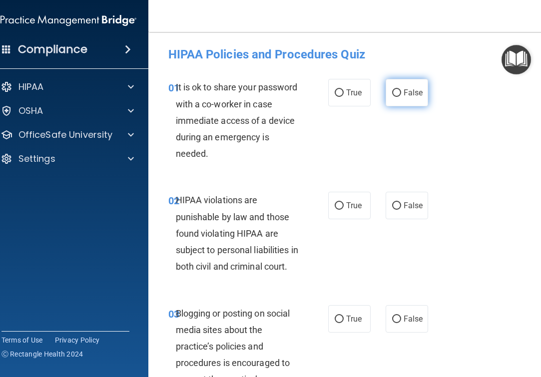
click at [397, 95] on input "False" at bounding box center [396, 92] width 9 height 7
radio input "true"
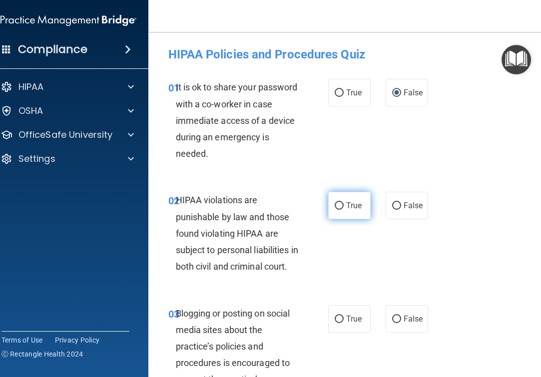
click at [350, 205] on span "True" at bounding box center [353, 205] width 15 height 9
click at [344, 205] on input "True" at bounding box center [339, 205] width 9 height 7
radio input "true"
click at [404, 324] on span "False" at bounding box center [413, 318] width 19 height 9
click at [401, 323] on input "False" at bounding box center [396, 319] width 9 height 7
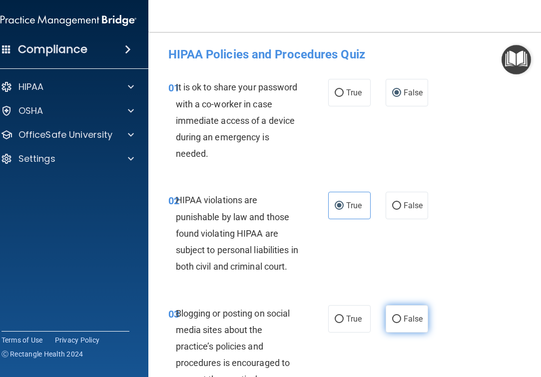
radio input "true"
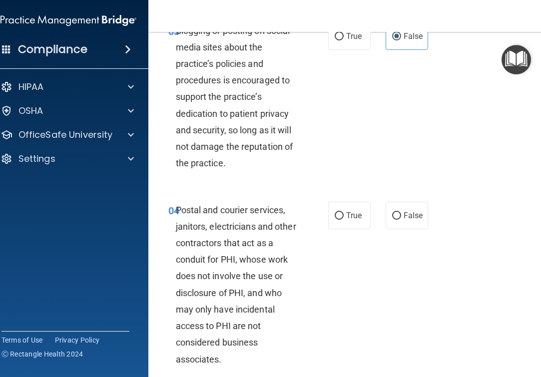
scroll to position [291, 0]
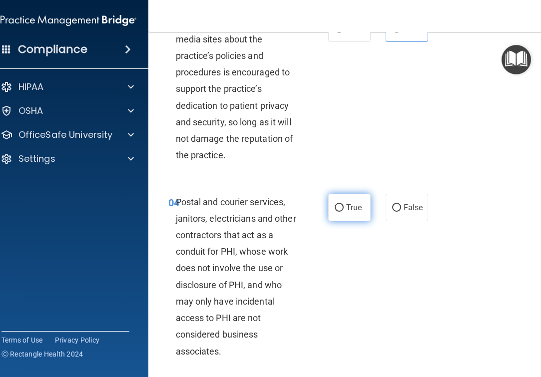
click at [348, 212] on span "True" at bounding box center [353, 207] width 15 height 9
click at [344, 212] on input "True" at bounding box center [339, 207] width 9 height 7
radio input "true"
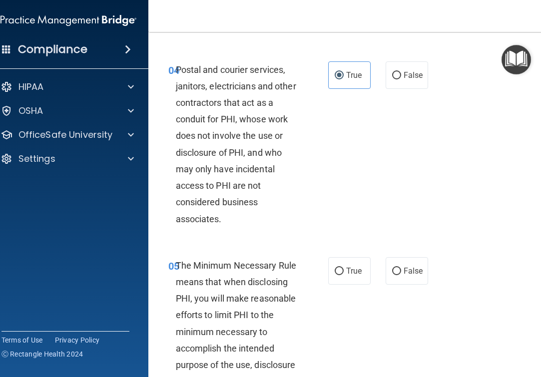
scroll to position [429, 0]
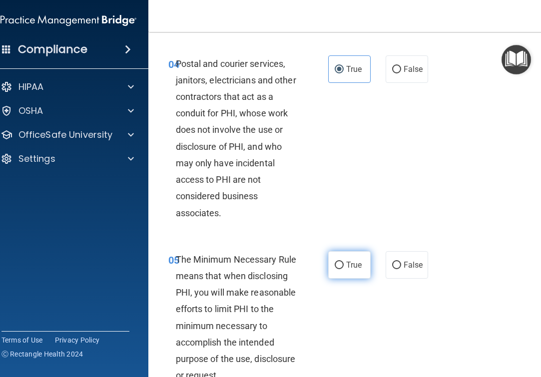
click at [347, 267] on label "True" at bounding box center [349, 264] width 42 height 27
click at [344, 267] on input "True" at bounding box center [339, 265] width 9 height 7
radio input "true"
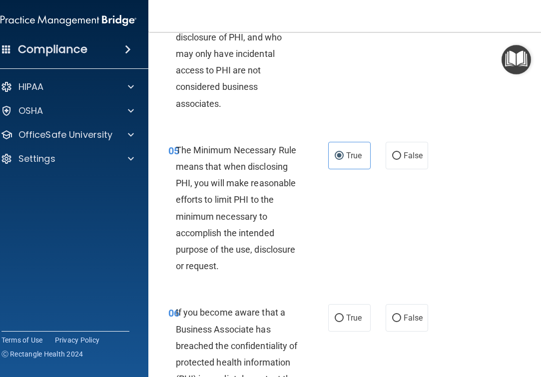
scroll to position [544, 0]
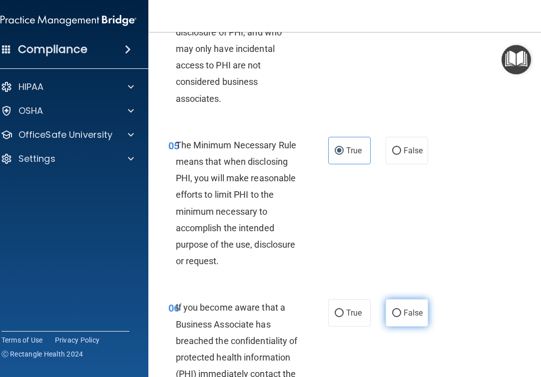
click at [411, 327] on label "False" at bounding box center [407, 312] width 42 height 27
click at [401, 317] on input "False" at bounding box center [396, 313] width 9 height 7
radio input "true"
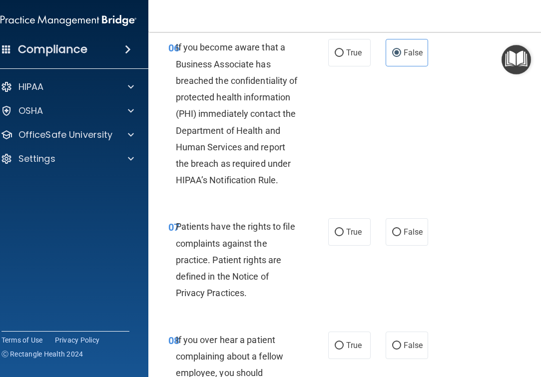
scroll to position [816, 0]
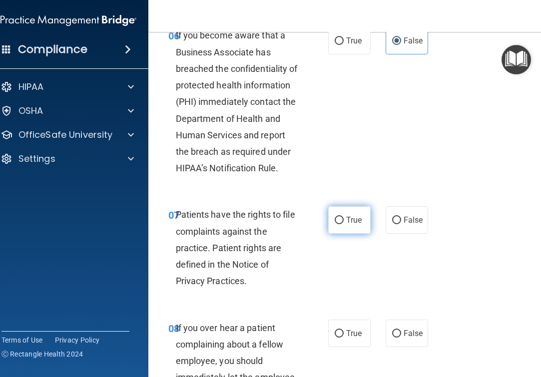
click at [350, 234] on label "True" at bounding box center [349, 219] width 42 height 27
click at [344, 224] on input "True" at bounding box center [339, 220] width 9 height 7
radio input "true"
click at [388, 340] on label "False" at bounding box center [407, 333] width 42 height 27
click at [392, 338] on input "False" at bounding box center [396, 333] width 9 height 7
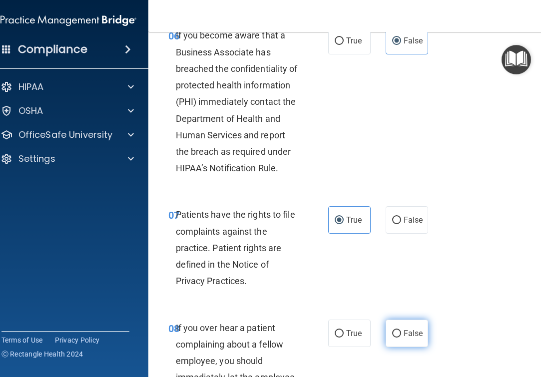
radio input "true"
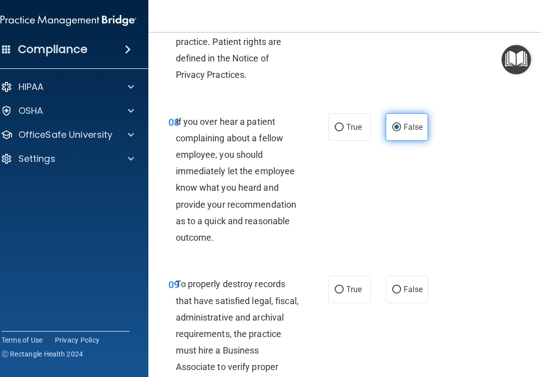
scroll to position [1024, 0]
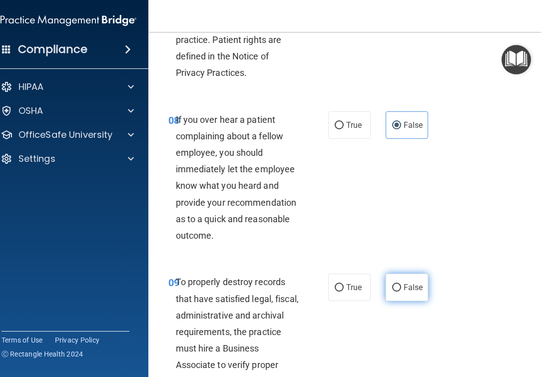
click at [392, 292] on input "False" at bounding box center [396, 287] width 9 height 7
radio input "true"
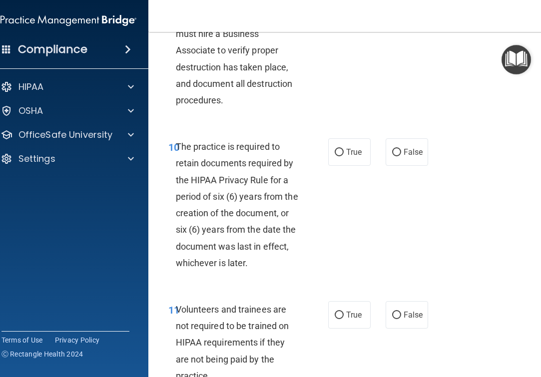
scroll to position [1342, 0]
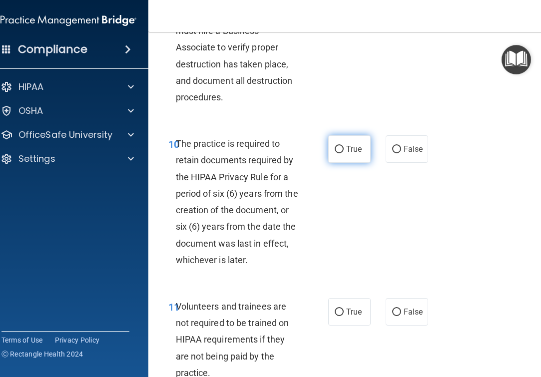
click at [337, 151] on label "True" at bounding box center [349, 148] width 42 height 27
click at [337, 151] on input "True" at bounding box center [339, 149] width 9 height 7
radio input "true"
click at [400, 326] on label "False" at bounding box center [407, 311] width 42 height 27
click at [400, 316] on input "False" at bounding box center [396, 312] width 9 height 7
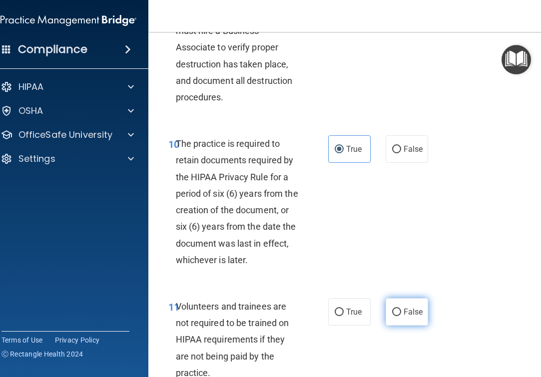
radio input "true"
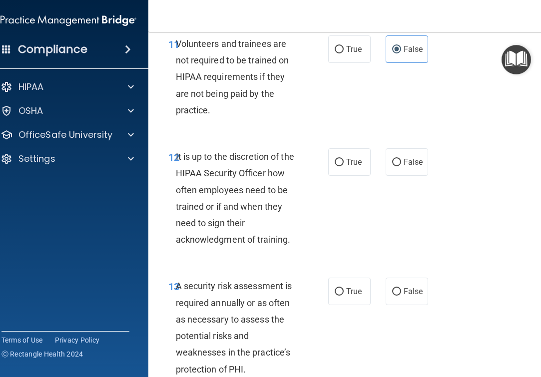
scroll to position [1613, 0]
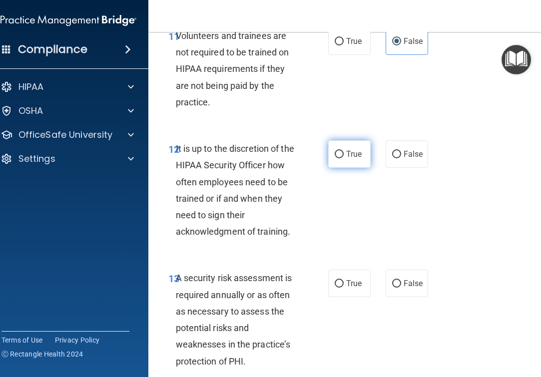
click at [343, 166] on label "True" at bounding box center [349, 153] width 42 height 27
click at [343, 158] on input "True" at bounding box center [339, 154] width 9 height 7
radio input "true"
click at [339, 283] on label "True" at bounding box center [349, 283] width 42 height 27
click at [339, 283] on input "True" at bounding box center [339, 283] width 9 height 7
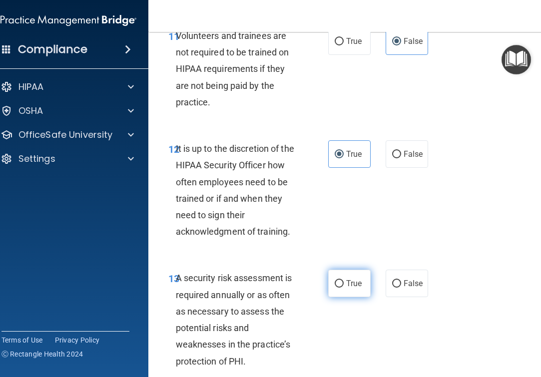
radio input "true"
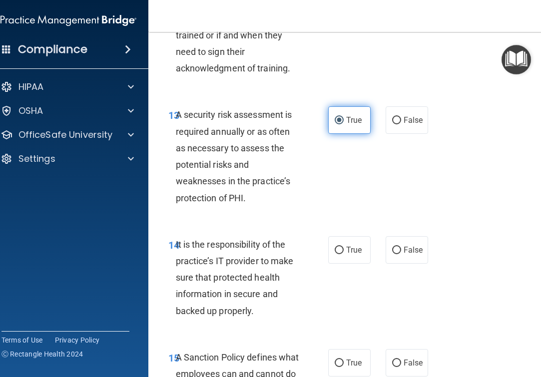
scroll to position [1891, 0]
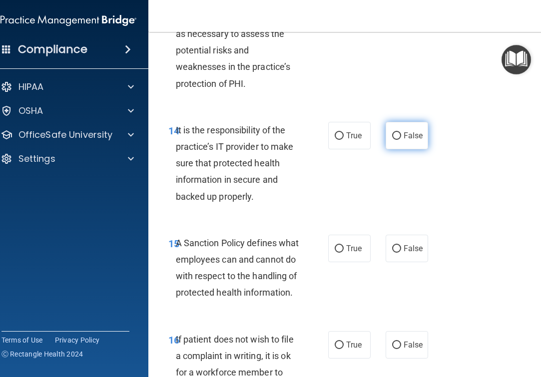
click at [404, 140] on span "False" at bounding box center [413, 135] width 19 height 9
click at [401, 140] on input "False" at bounding box center [396, 135] width 9 height 7
radio input "true"
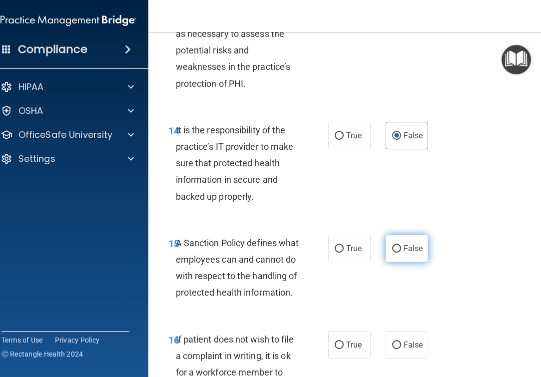
click at [404, 253] on span "False" at bounding box center [413, 248] width 19 height 9
click at [401, 253] on input "False" at bounding box center [396, 248] width 9 height 7
radio input "true"
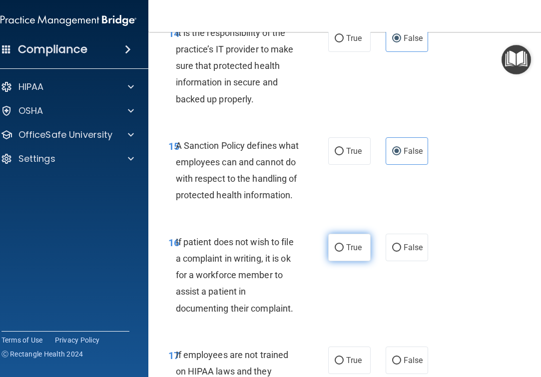
click at [359, 261] on label "True" at bounding box center [349, 247] width 42 height 27
click at [344, 252] on input "True" at bounding box center [339, 247] width 9 height 7
radio input "true"
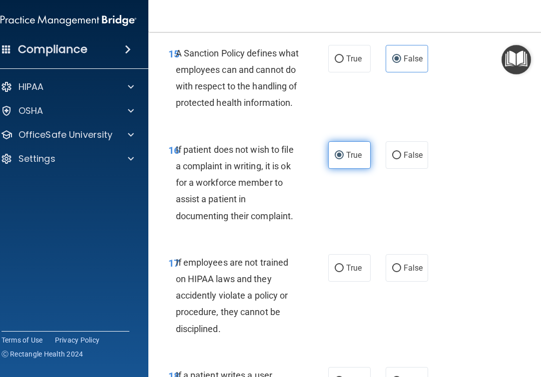
scroll to position [2083, 0]
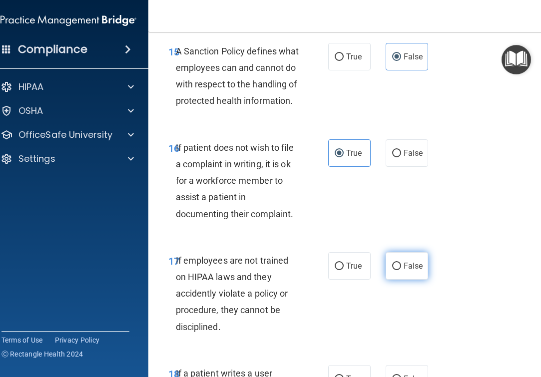
click at [395, 280] on label "False" at bounding box center [407, 265] width 42 height 27
click at [395, 270] on input "False" at bounding box center [396, 266] width 9 height 7
radio input "true"
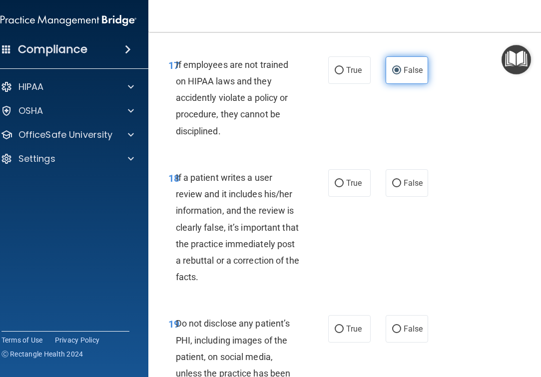
scroll to position [2279, 0]
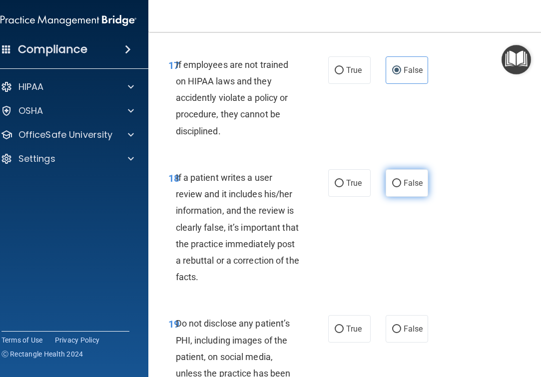
click at [395, 197] on label "False" at bounding box center [407, 182] width 42 height 27
click at [395, 187] on input "False" at bounding box center [396, 183] width 9 height 7
radio input "true"
click at [347, 334] on span "True" at bounding box center [353, 328] width 15 height 9
click at [344, 333] on input "True" at bounding box center [339, 329] width 9 height 7
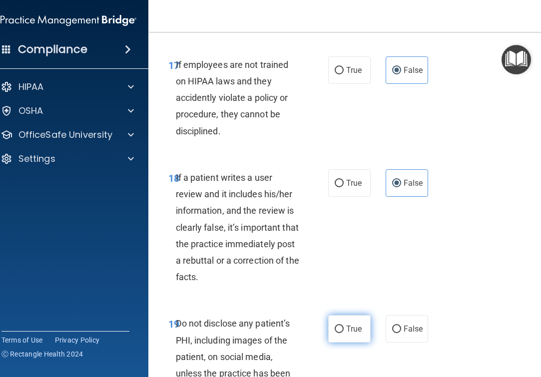
radio input "true"
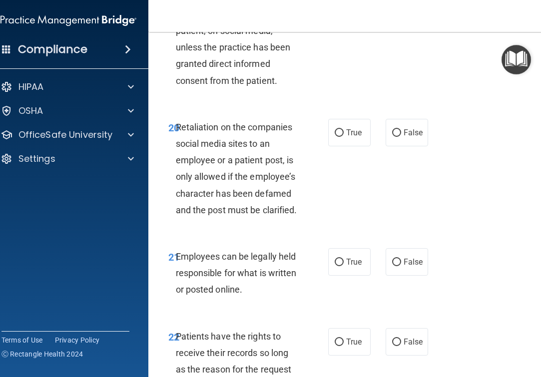
scroll to position [2607, 0]
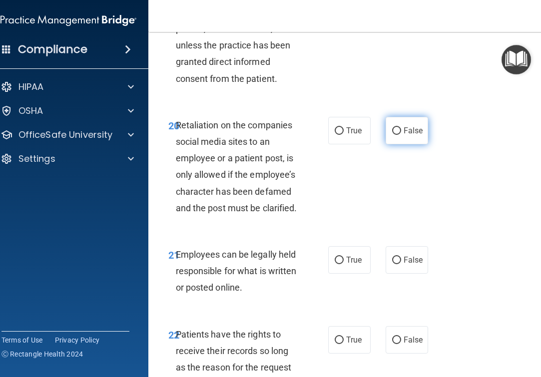
click at [404, 135] on span "False" at bounding box center [413, 130] width 19 height 9
click at [401, 135] on input "False" at bounding box center [396, 130] width 9 height 7
radio input "true"
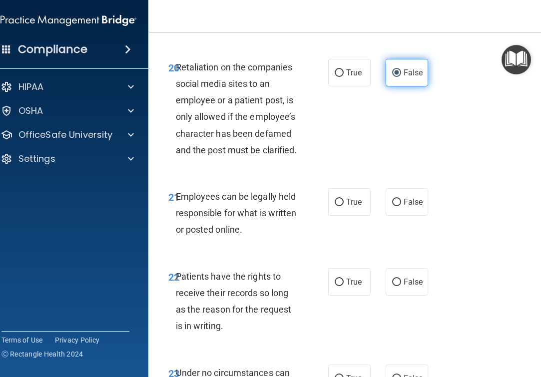
scroll to position [2672, 0]
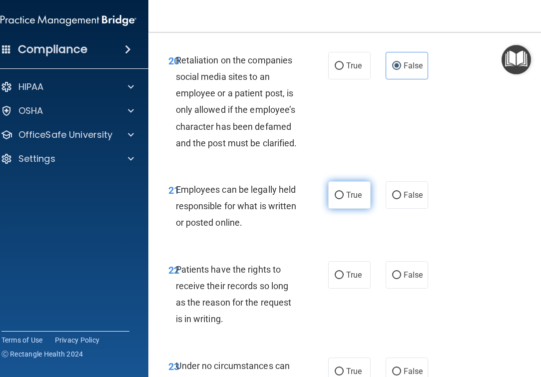
click at [349, 200] on span "True" at bounding box center [353, 194] width 15 height 9
click at [344, 199] on input "True" at bounding box center [339, 195] width 9 height 7
radio input "true"
click at [397, 289] on label "False" at bounding box center [407, 274] width 42 height 27
click at [397, 279] on input "False" at bounding box center [396, 275] width 9 height 7
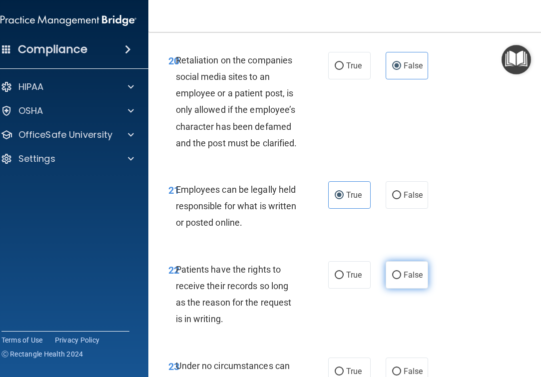
radio input "true"
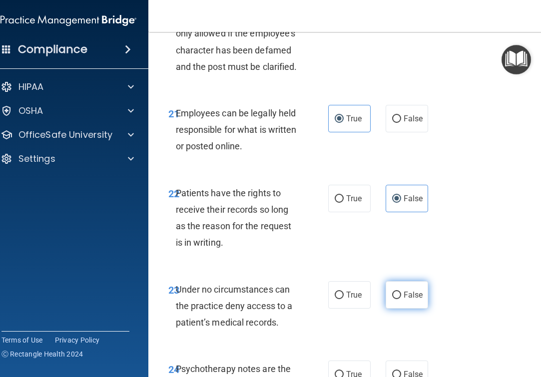
click at [397, 304] on label "False" at bounding box center [407, 294] width 42 height 27
click at [397, 299] on input "False" at bounding box center [396, 295] width 9 height 7
radio input "true"
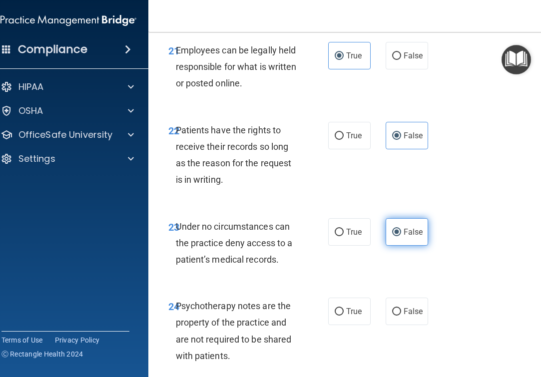
scroll to position [2848, 0]
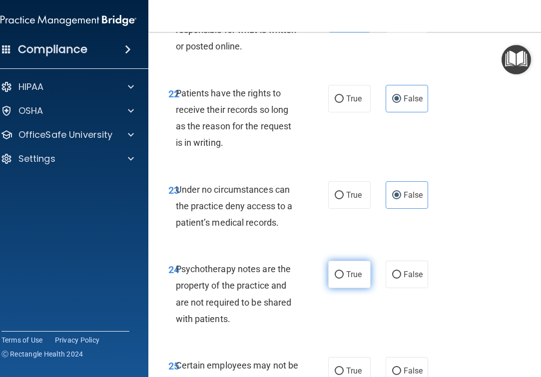
click at [358, 288] on label "True" at bounding box center [349, 274] width 42 height 27
click at [344, 279] on input "True" at bounding box center [339, 274] width 9 height 7
radio input "true"
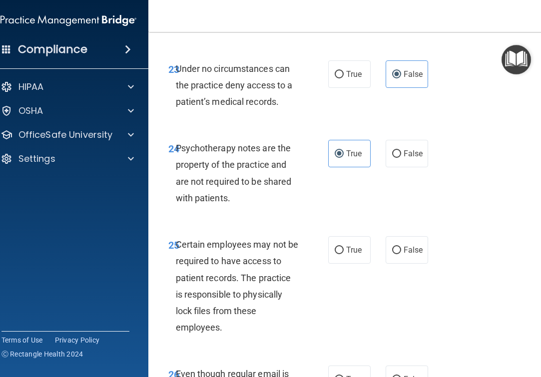
scroll to position [2972, 0]
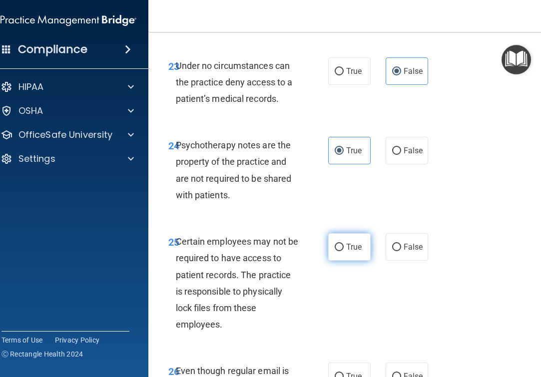
click at [348, 261] on label "True" at bounding box center [349, 246] width 42 height 27
click at [344, 251] on input "True" at bounding box center [339, 247] width 9 height 7
radio input "true"
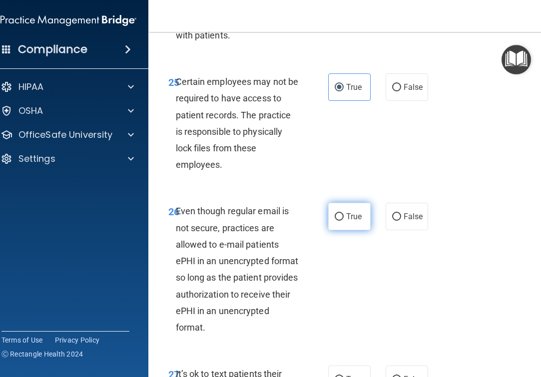
click at [355, 227] on label "True" at bounding box center [349, 216] width 42 height 27
click at [344, 221] on input "True" at bounding box center [339, 216] width 9 height 7
radio input "true"
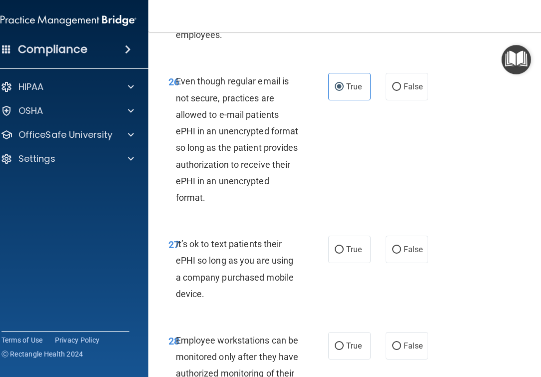
scroll to position [3266, 0]
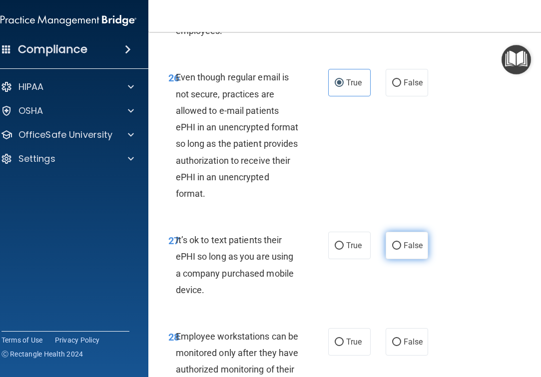
click at [404, 250] on span "False" at bounding box center [413, 245] width 19 height 9
click at [401, 250] on input "False" at bounding box center [396, 245] width 9 height 7
radio input "true"
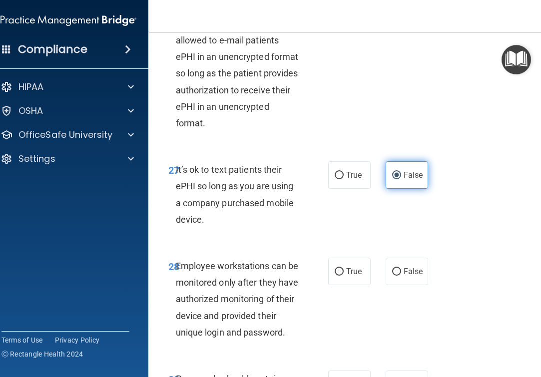
scroll to position [3368, 0]
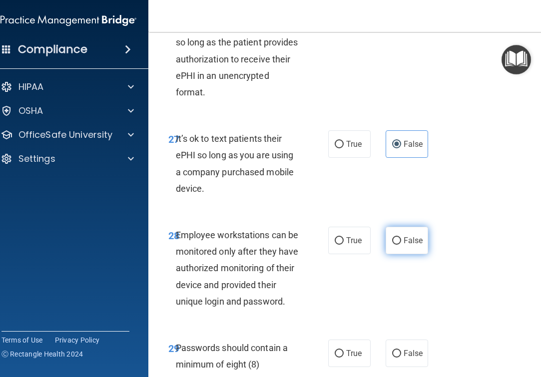
click at [395, 245] on input "False" at bounding box center [396, 240] width 9 height 7
radio input "true"
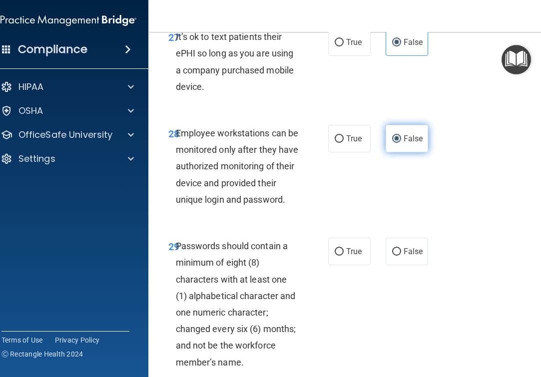
scroll to position [3472, 0]
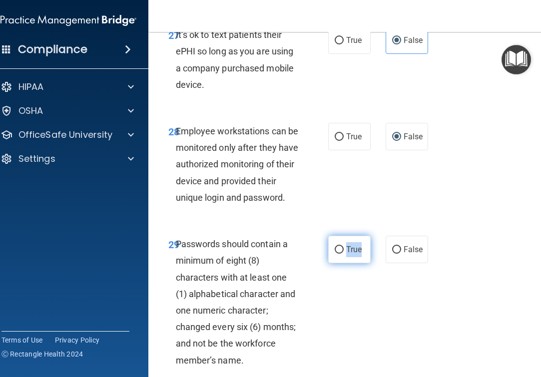
click at [340, 263] on label "True" at bounding box center [349, 249] width 42 height 27
click at [340, 254] on input "True" at bounding box center [339, 249] width 9 height 7
radio input "true"
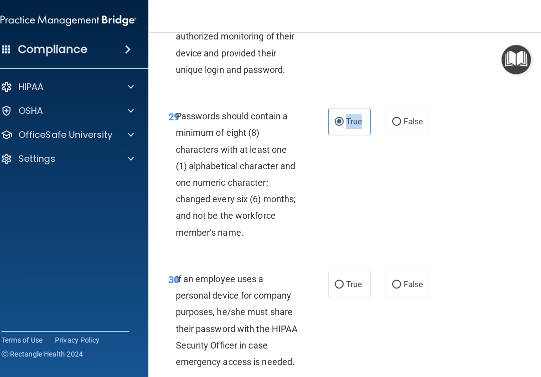
scroll to position [3601, 0]
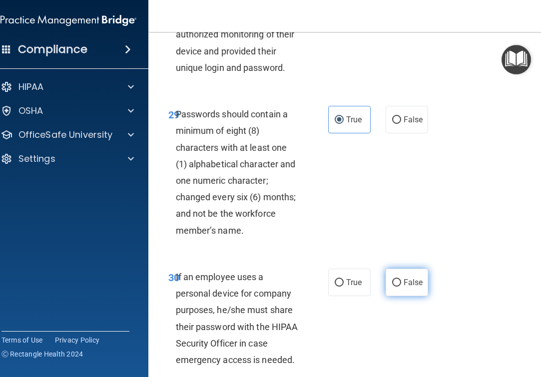
click at [393, 296] on label "False" at bounding box center [407, 282] width 42 height 27
click at [393, 287] on input "False" at bounding box center [396, 282] width 9 height 7
radio input "true"
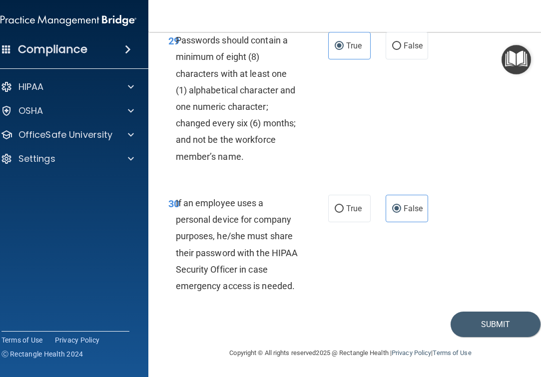
scroll to position [3688, 0]
click at [501, 318] on button "Submit" at bounding box center [496, 324] width 90 height 25
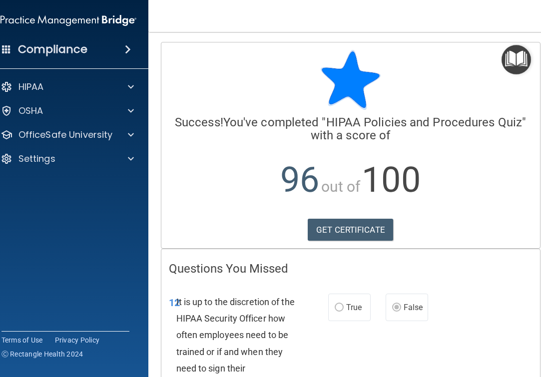
scroll to position [2, 0]
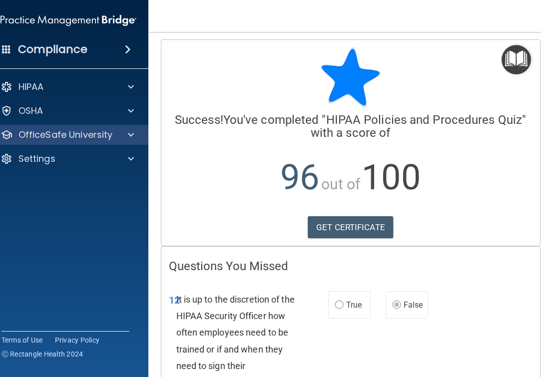
click at [128, 135] on span at bounding box center [131, 135] width 6 height 12
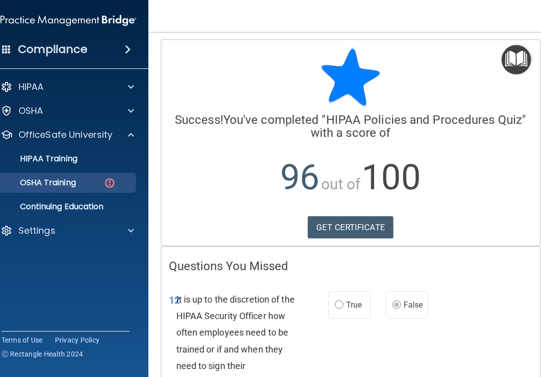
click at [103, 184] on img at bounding box center [109, 183] width 12 height 12
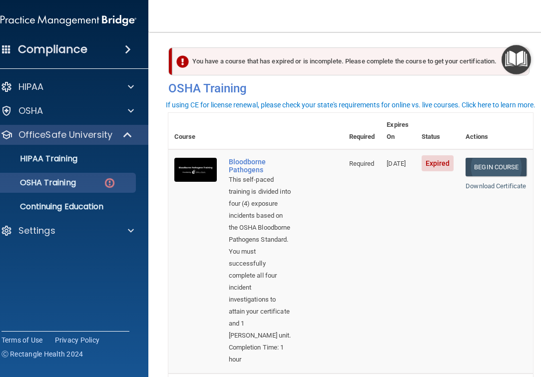
click at [503, 158] on link "Begin Course" at bounding box center [496, 167] width 61 height 18
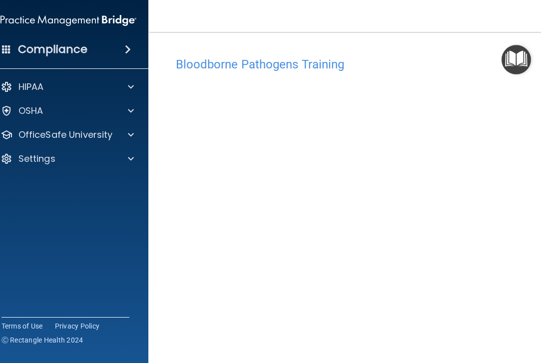
scroll to position [18, 0]
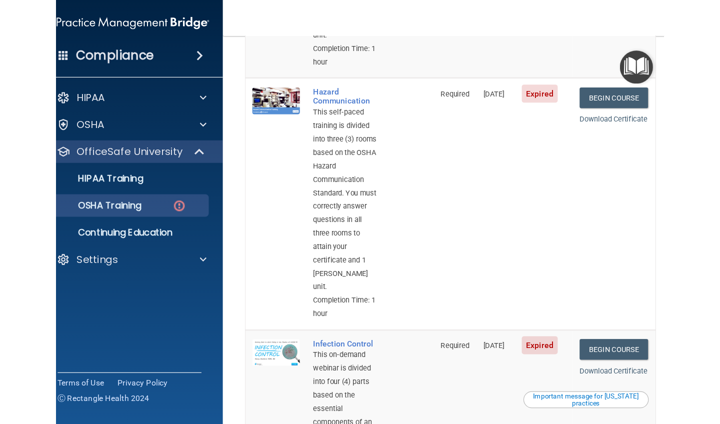
scroll to position [324, 0]
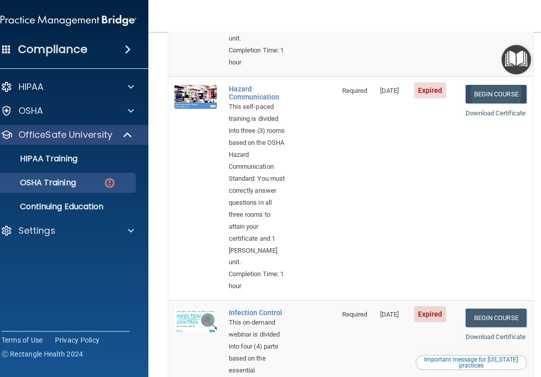
click at [475, 85] on link "Begin Course" at bounding box center [496, 94] width 61 height 18
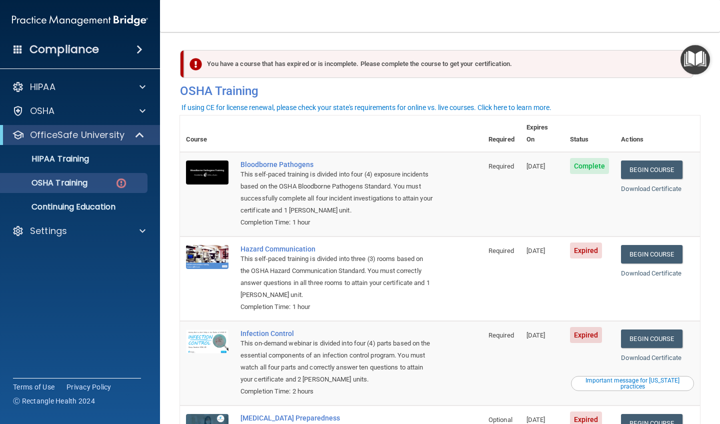
scroll to position [0, 0]
click at [541, 245] on link "Begin Course" at bounding box center [651, 254] width 61 height 18
click at [541, 329] on link "Begin Course" at bounding box center [651, 338] width 61 height 18
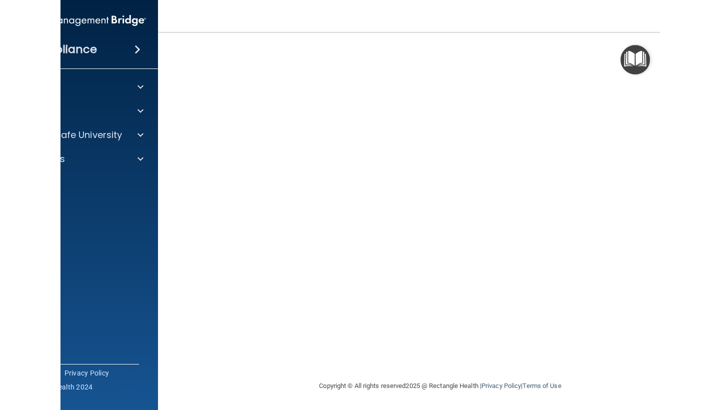
scroll to position [40, 0]
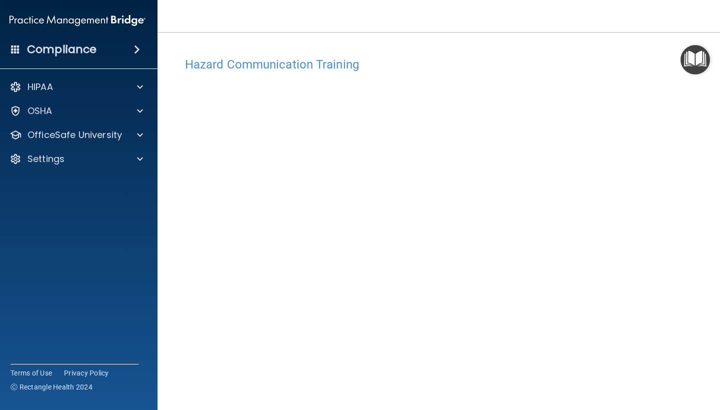
click at [697, 60] on img "Open Resource Center" at bounding box center [694, 59] width 29 height 29
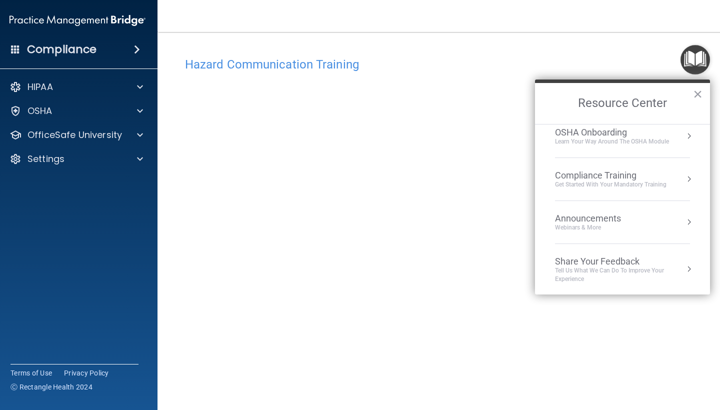
scroll to position [52, 0]
click at [695, 96] on button "×" at bounding box center [697, 94] width 9 height 16
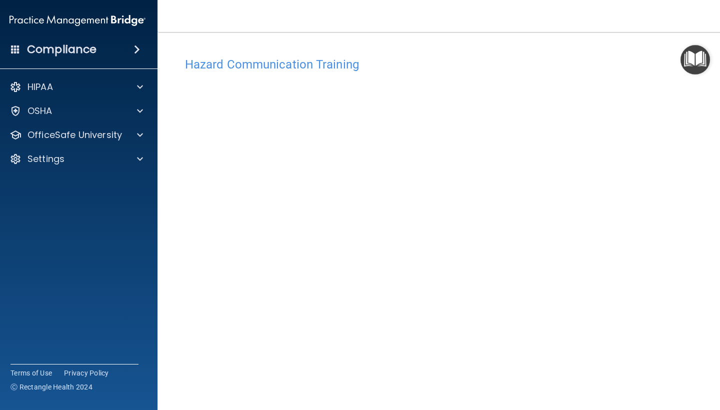
click at [319, 65] on h4 "Hazard Communication Training" at bounding box center [440, 64] width 510 height 13
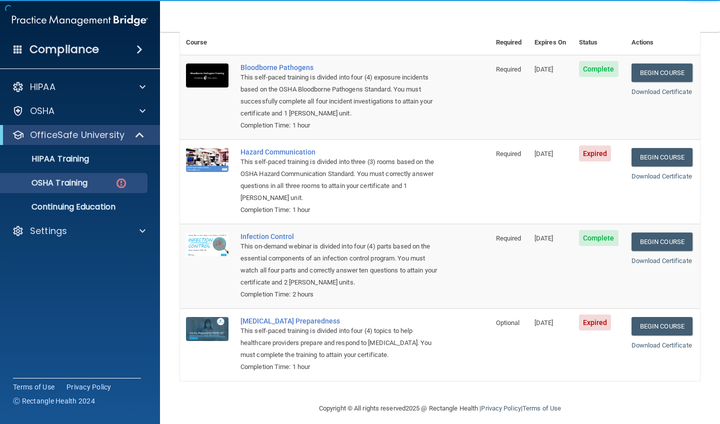
scroll to position [83, 0]
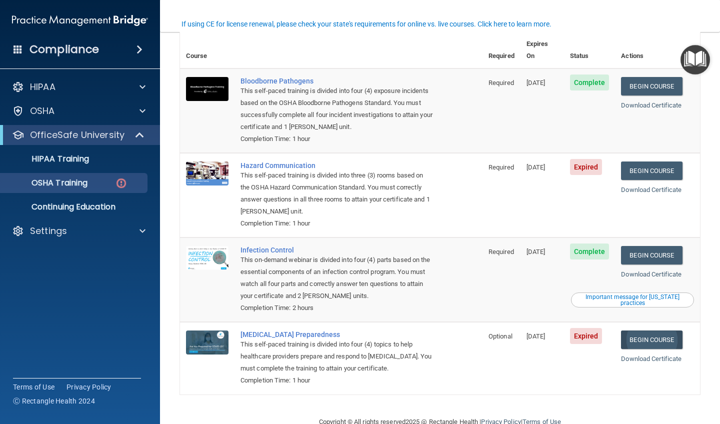
click at [628, 330] on link "Begin Course" at bounding box center [651, 339] width 61 height 18
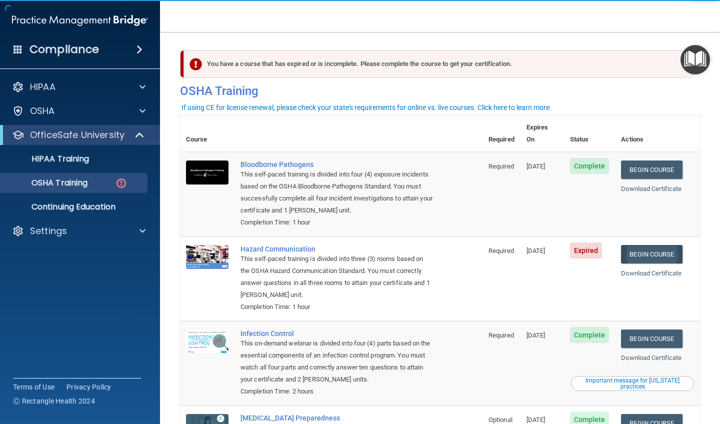
click at [633, 245] on link "Begin Course" at bounding box center [651, 254] width 61 height 18
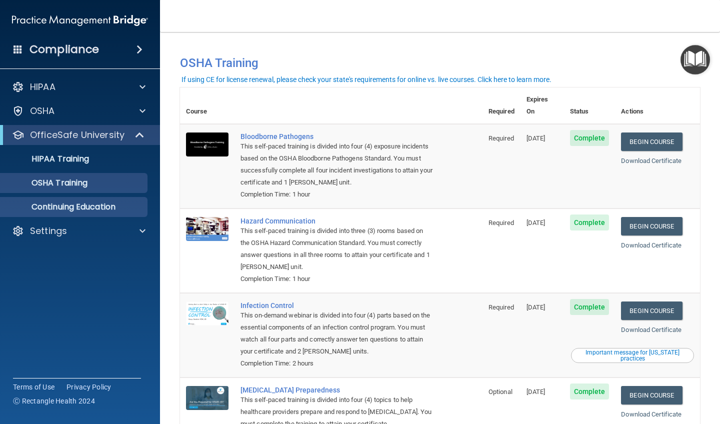
click at [96, 209] on p "Continuing Education" at bounding box center [74, 207] width 136 height 10
